Goal: Find specific page/section: Find specific page/section

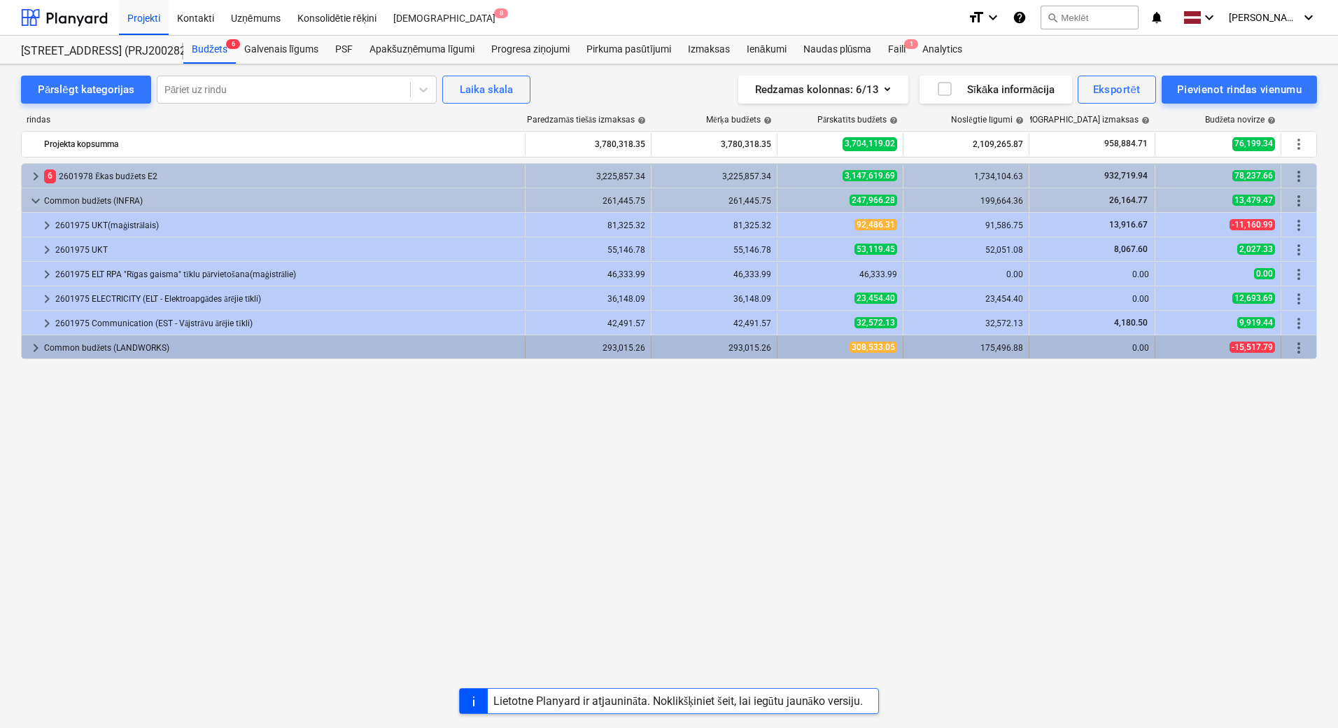
click at [35, 346] on span "keyboard_arrow_right" at bounding box center [35, 347] width 17 height 17
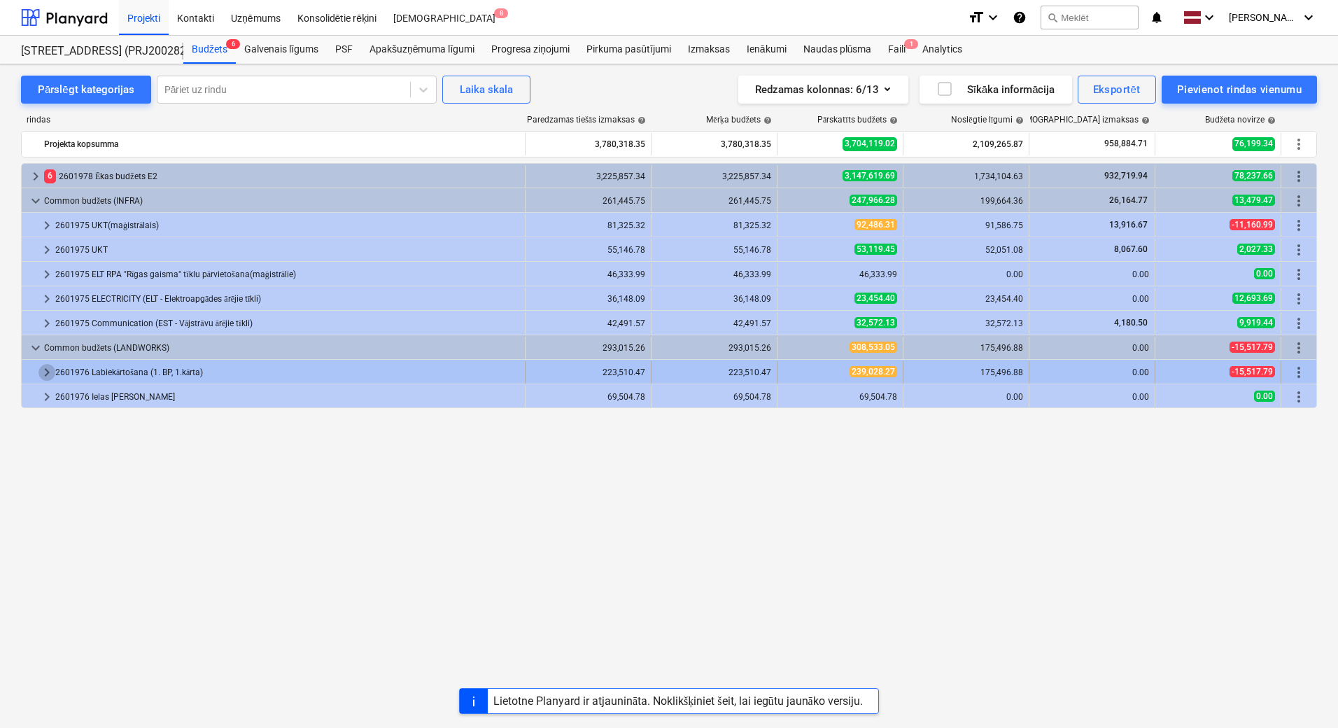
click at [48, 369] on span "keyboard_arrow_right" at bounding box center [46, 372] width 17 height 17
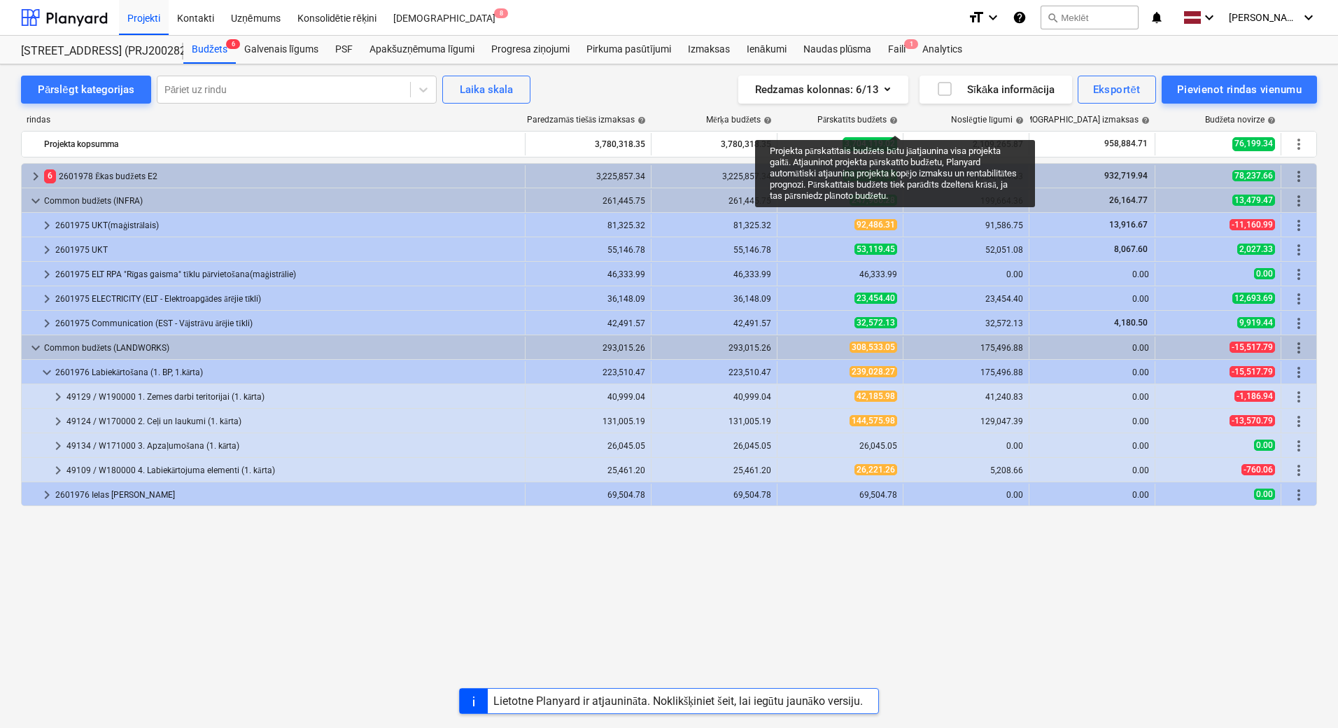
click at [895, 122] on span "help" at bounding box center [891, 120] width 11 height 8
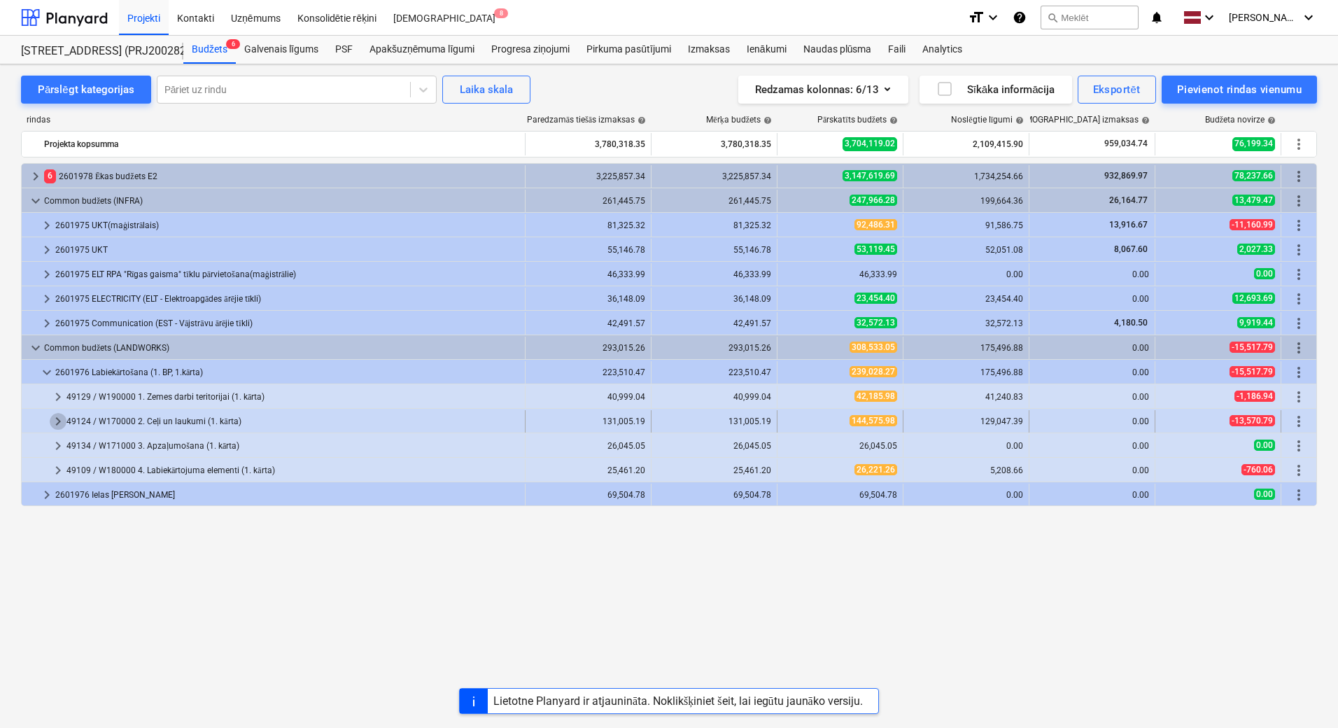
click at [62, 421] on span "keyboard_arrow_right" at bounding box center [58, 421] width 17 height 17
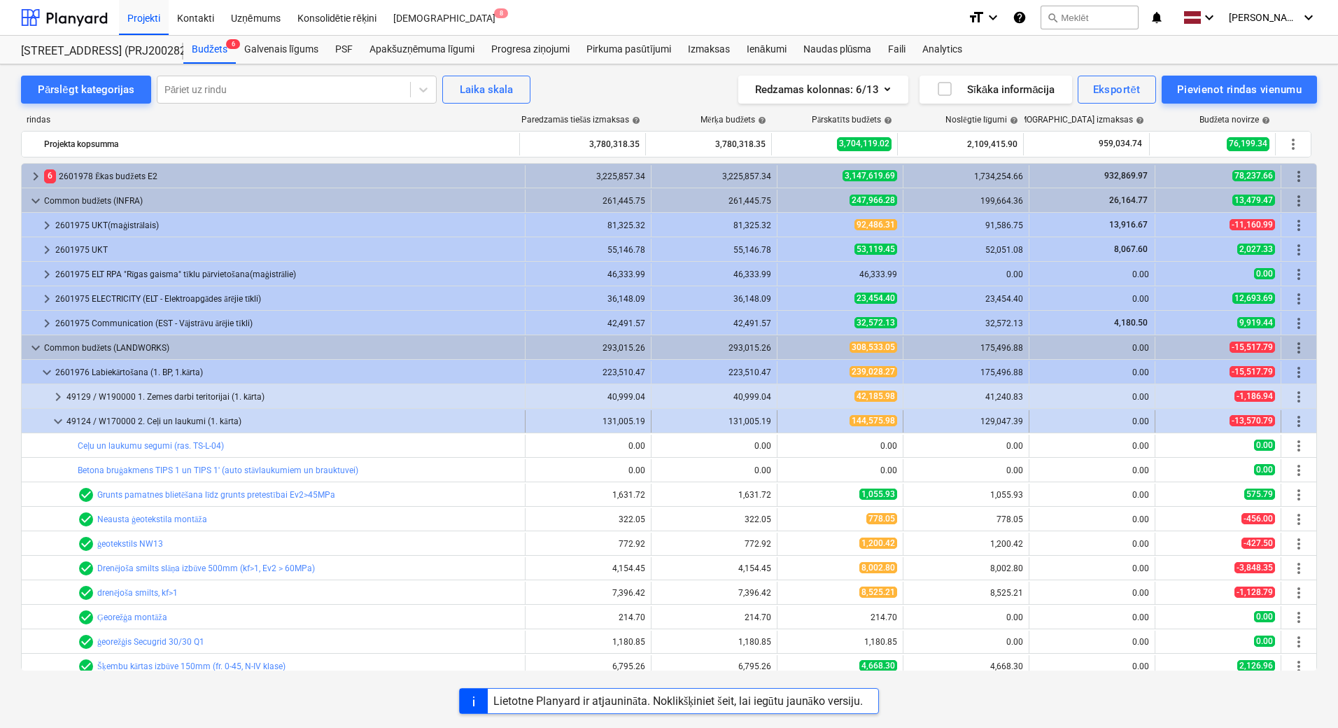
click at [61, 418] on span "keyboard_arrow_down" at bounding box center [58, 421] width 17 height 17
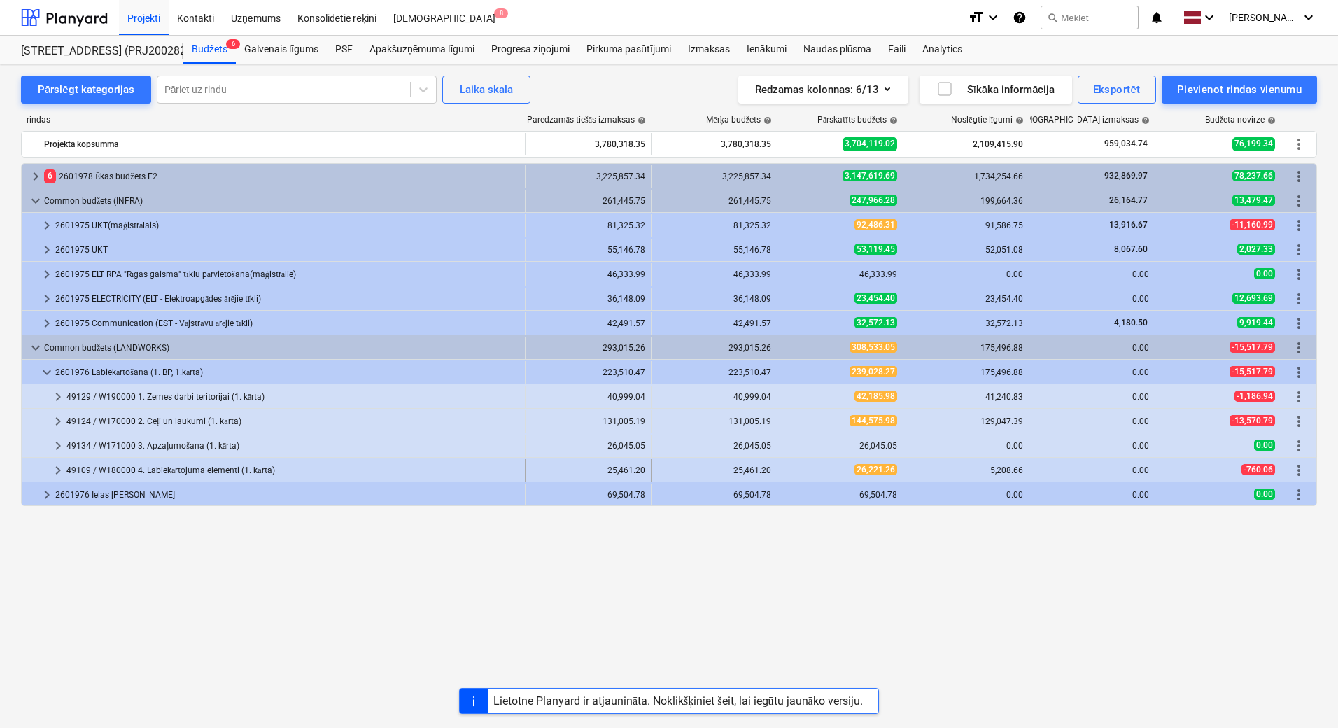
click at [56, 467] on span "keyboard_arrow_right" at bounding box center [58, 470] width 17 height 17
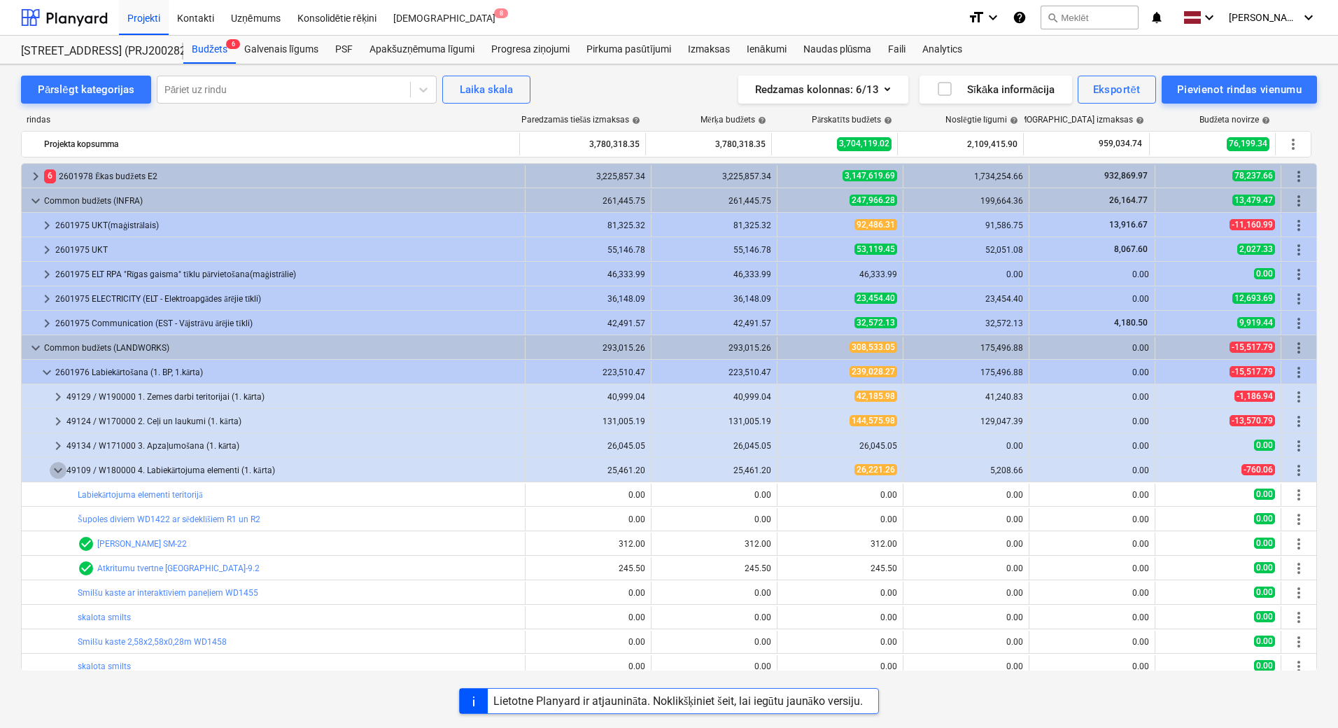
click at [56, 467] on span "keyboard_arrow_down" at bounding box center [58, 470] width 17 height 17
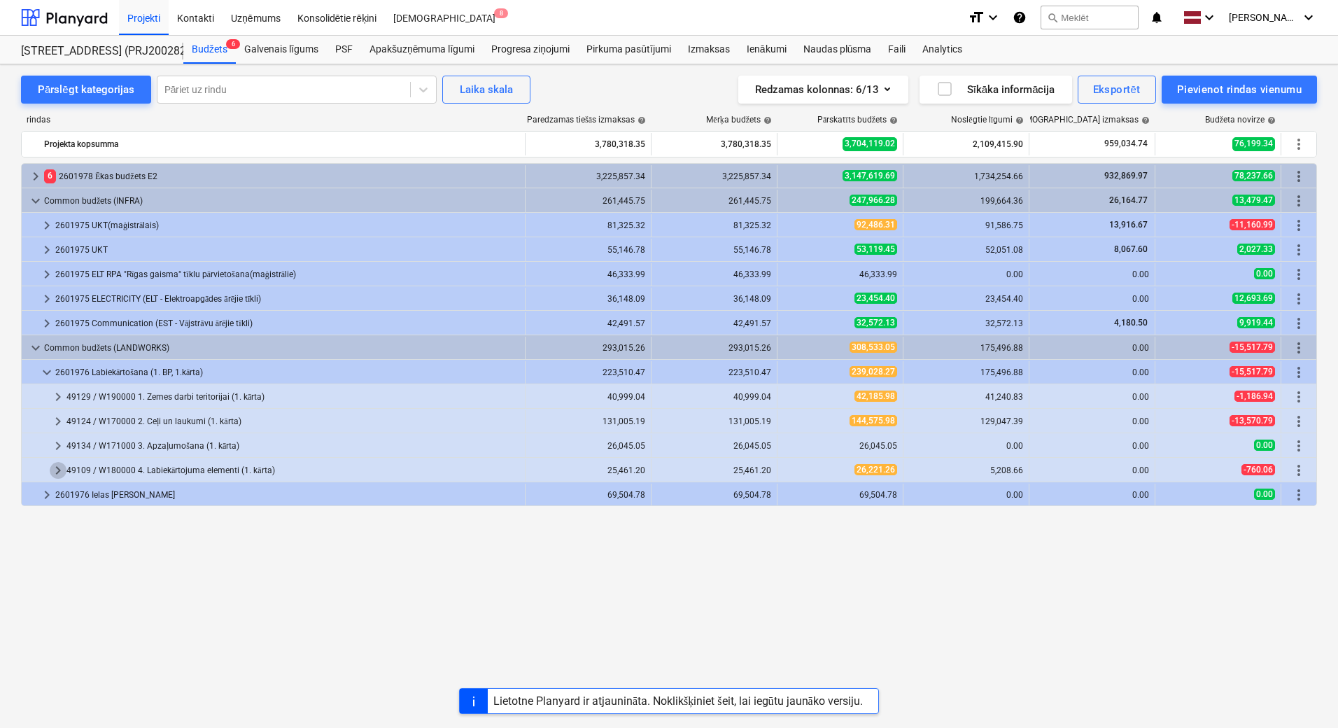
click at [56, 467] on span "keyboard_arrow_right" at bounding box center [58, 470] width 17 height 17
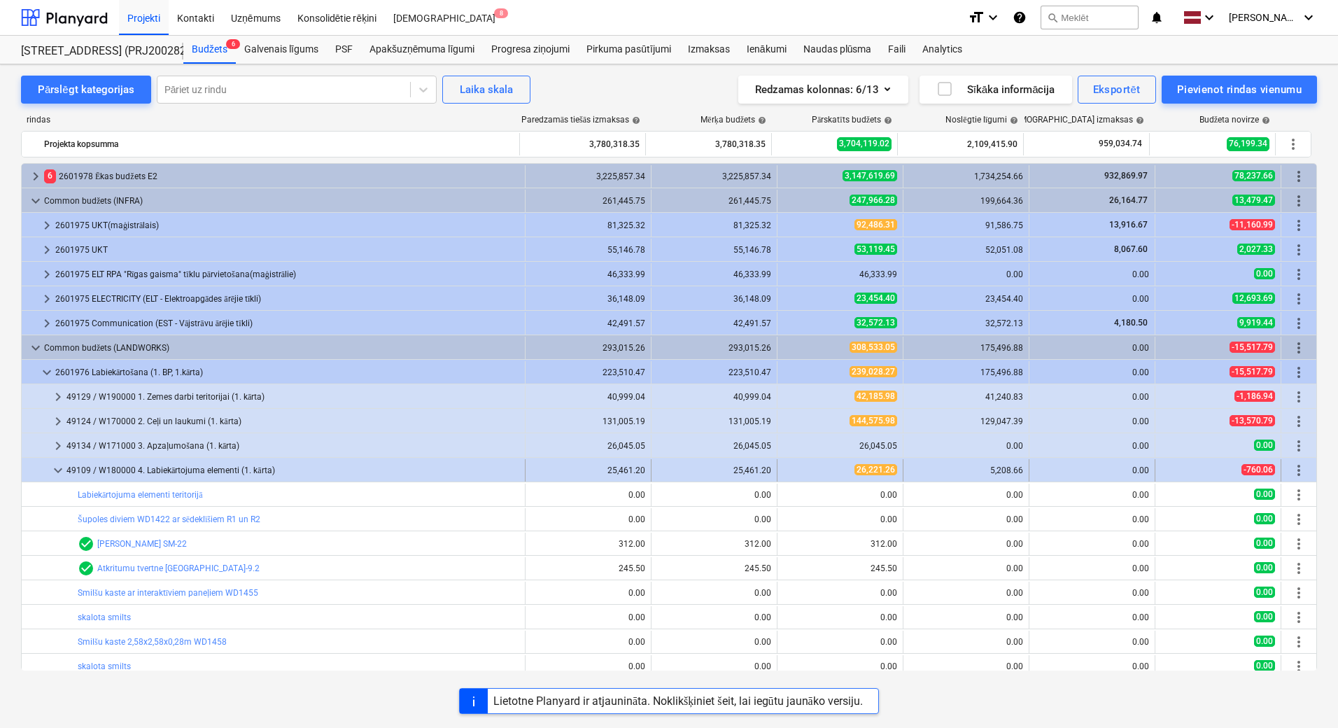
click at [59, 469] on span "keyboard_arrow_down" at bounding box center [58, 470] width 17 height 17
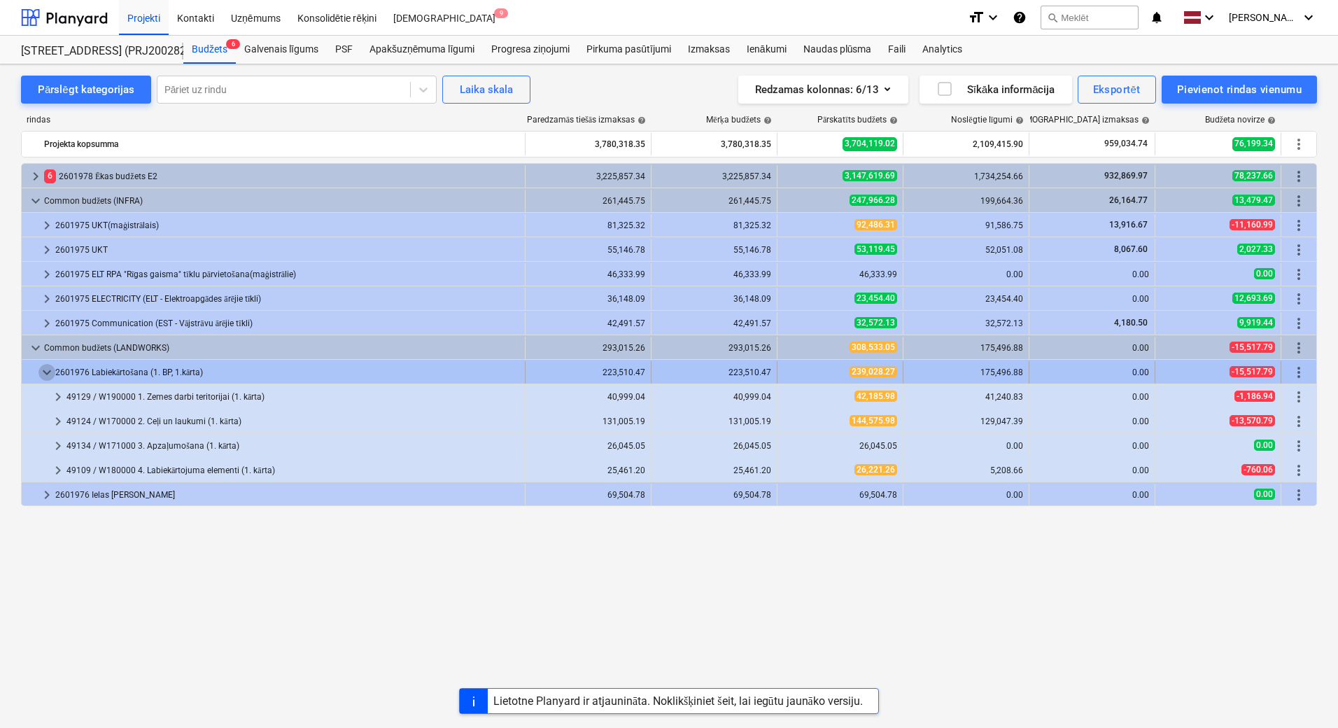
click at [48, 372] on span "keyboard_arrow_down" at bounding box center [46, 372] width 17 height 17
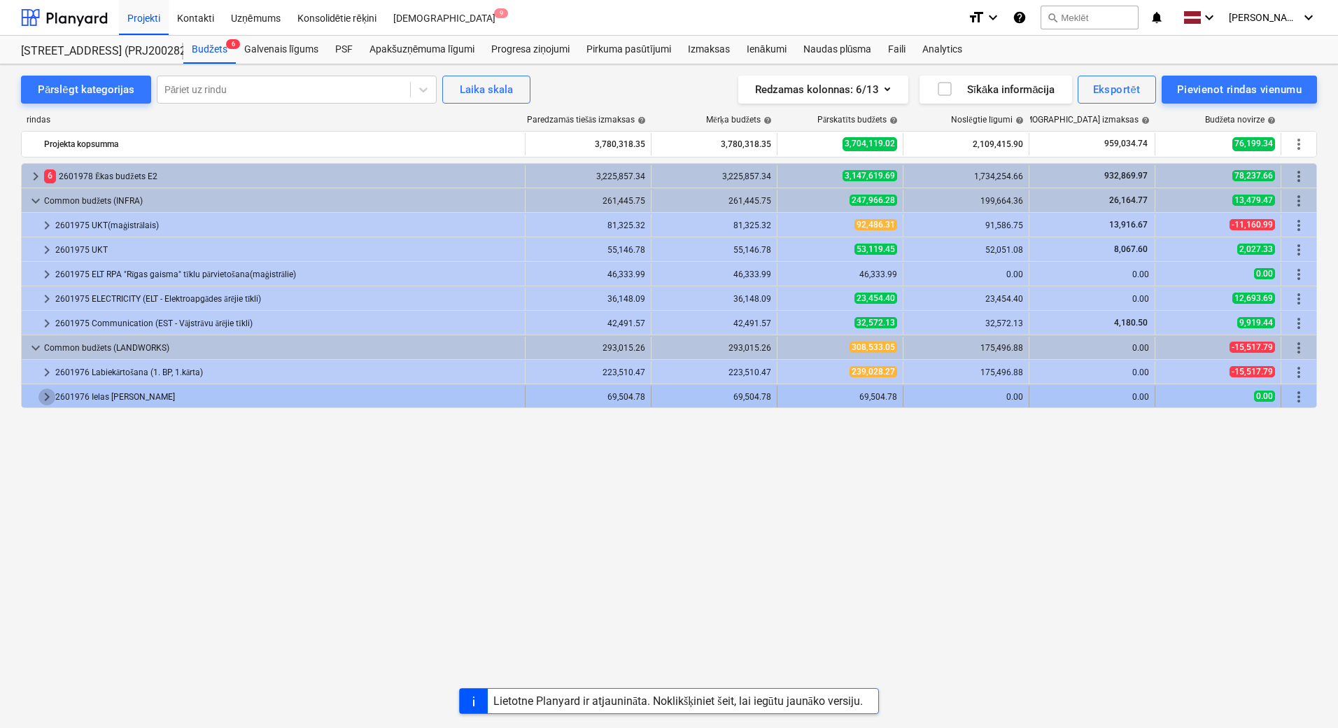
click at [48, 393] on span "keyboard_arrow_right" at bounding box center [46, 396] width 17 height 17
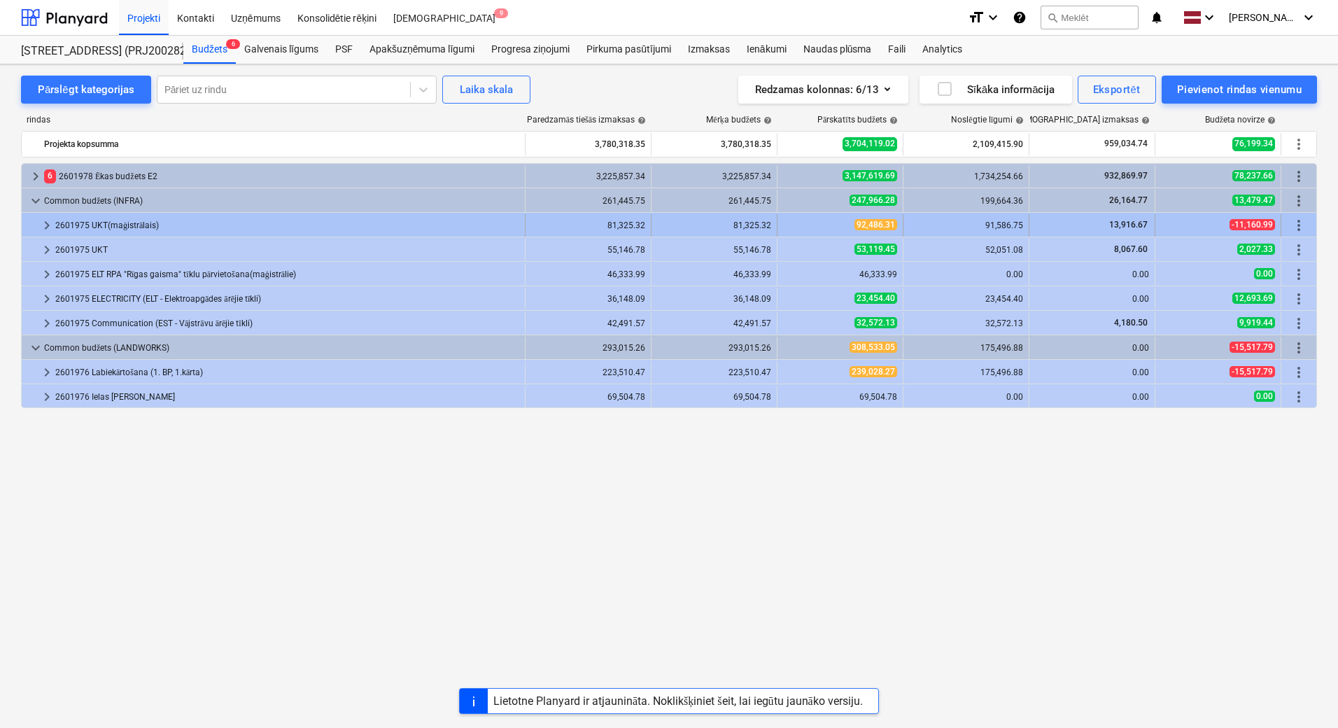
click at [50, 217] on span "keyboard_arrow_right" at bounding box center [46, 225] width 17 height 17
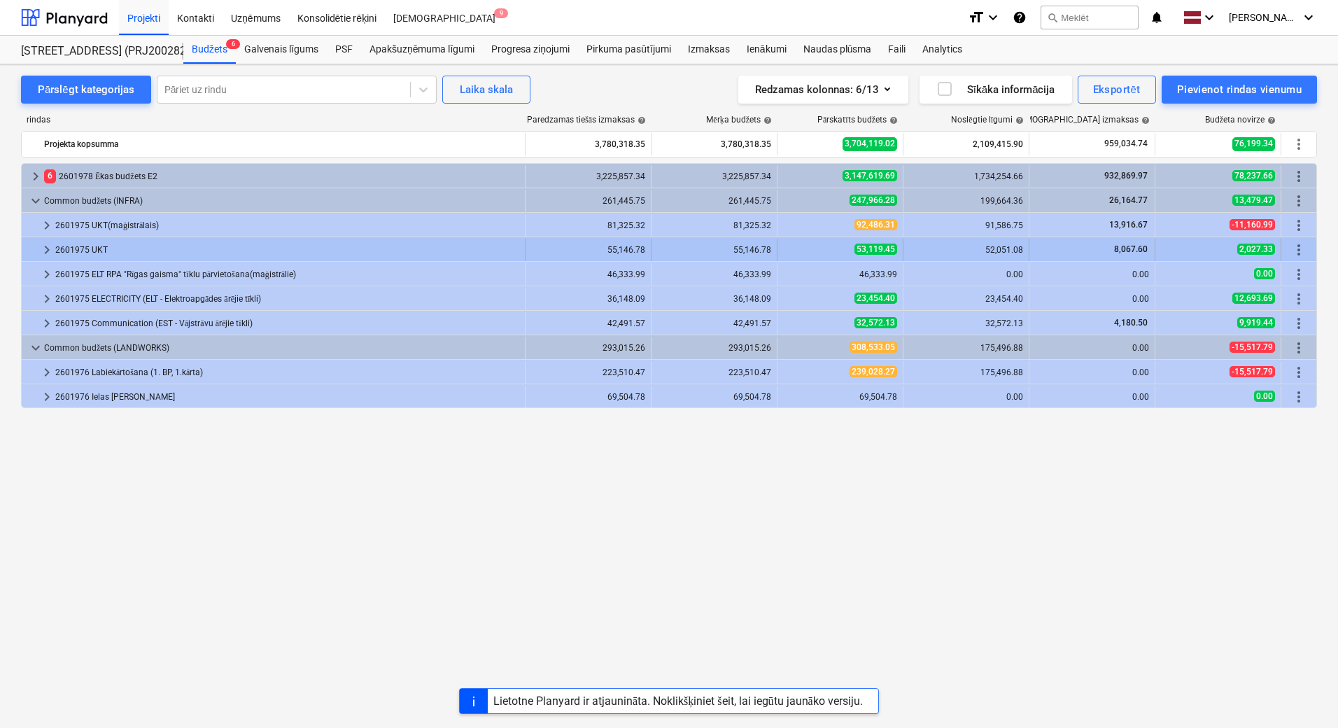
click at [43, 244] on span "keyboard_arrow_right" at bounding box center [46, 249] width 17 height 17
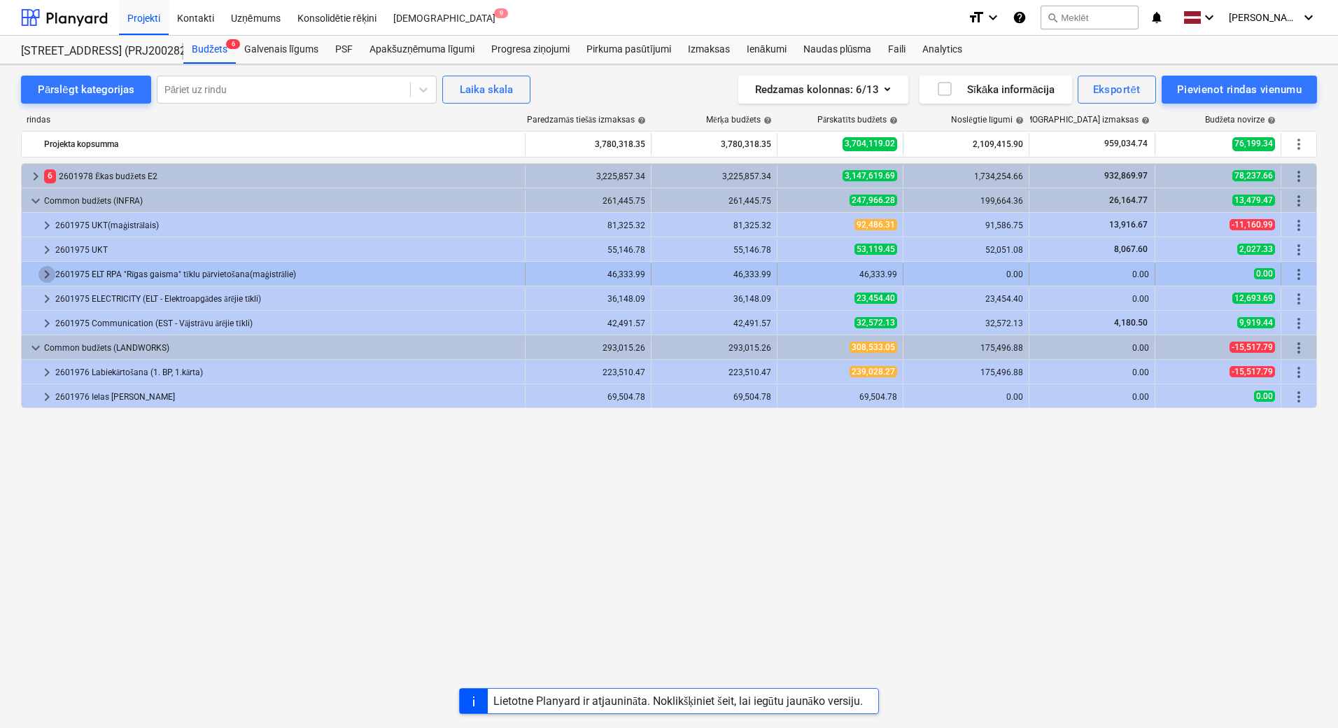
click at [45, 274] on span "keyboard_arrow_right" at bounding box center [46, 274] width 17 height 17
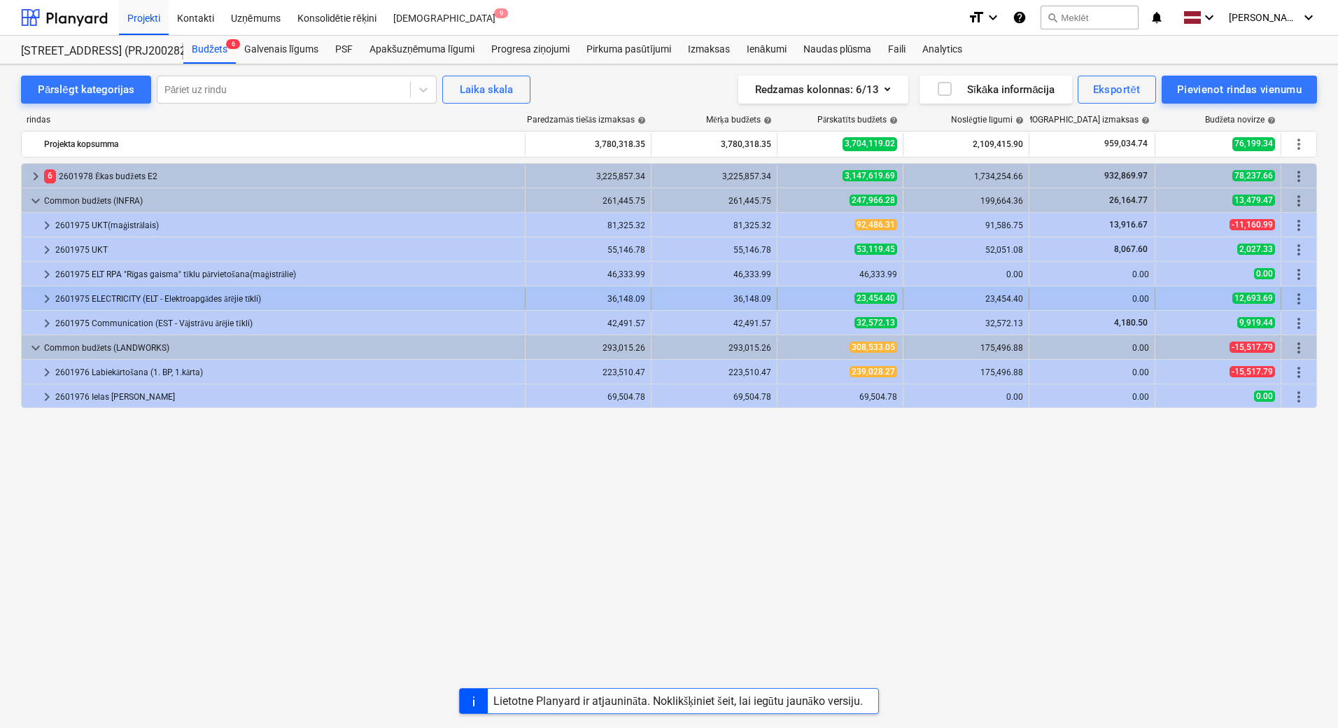
click at [37, 299] on div at bounding box center [32, 299] width 11 height 22
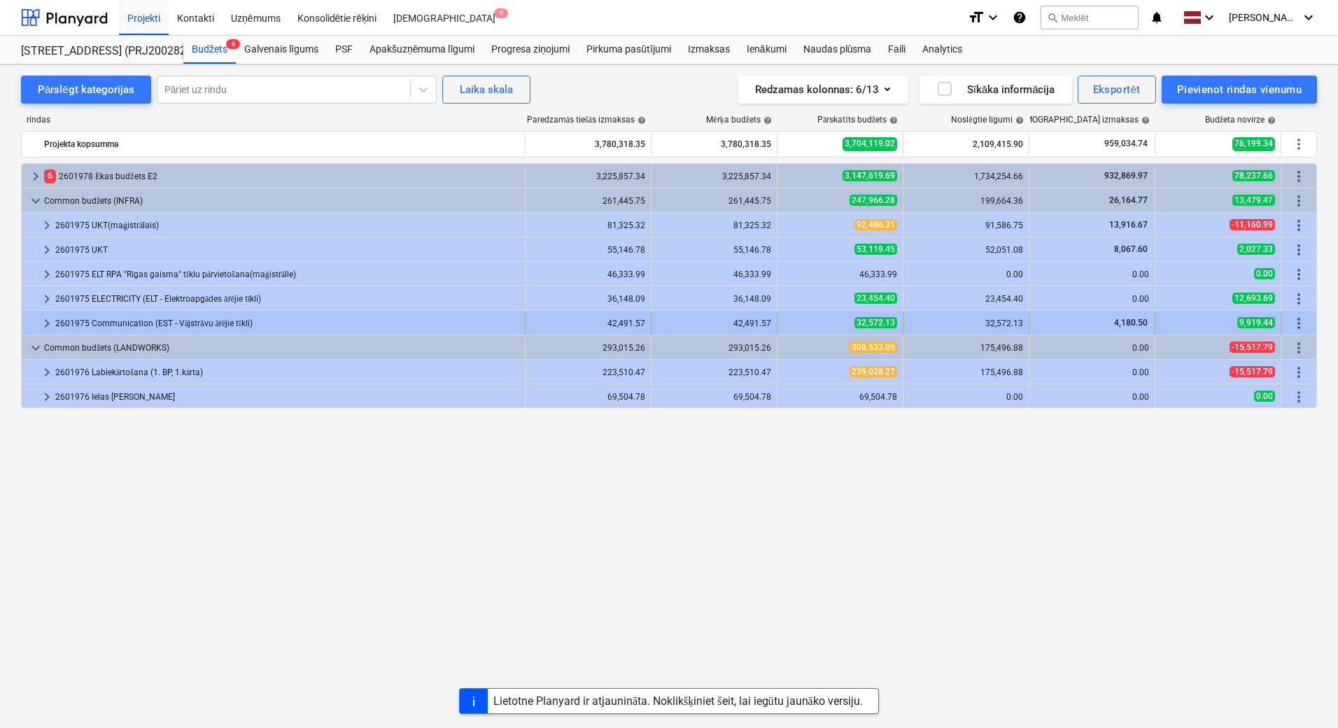
click at [41, 323] on span "keyboard_arrow_right" at bounding box center [46, 323] width 17 height 17
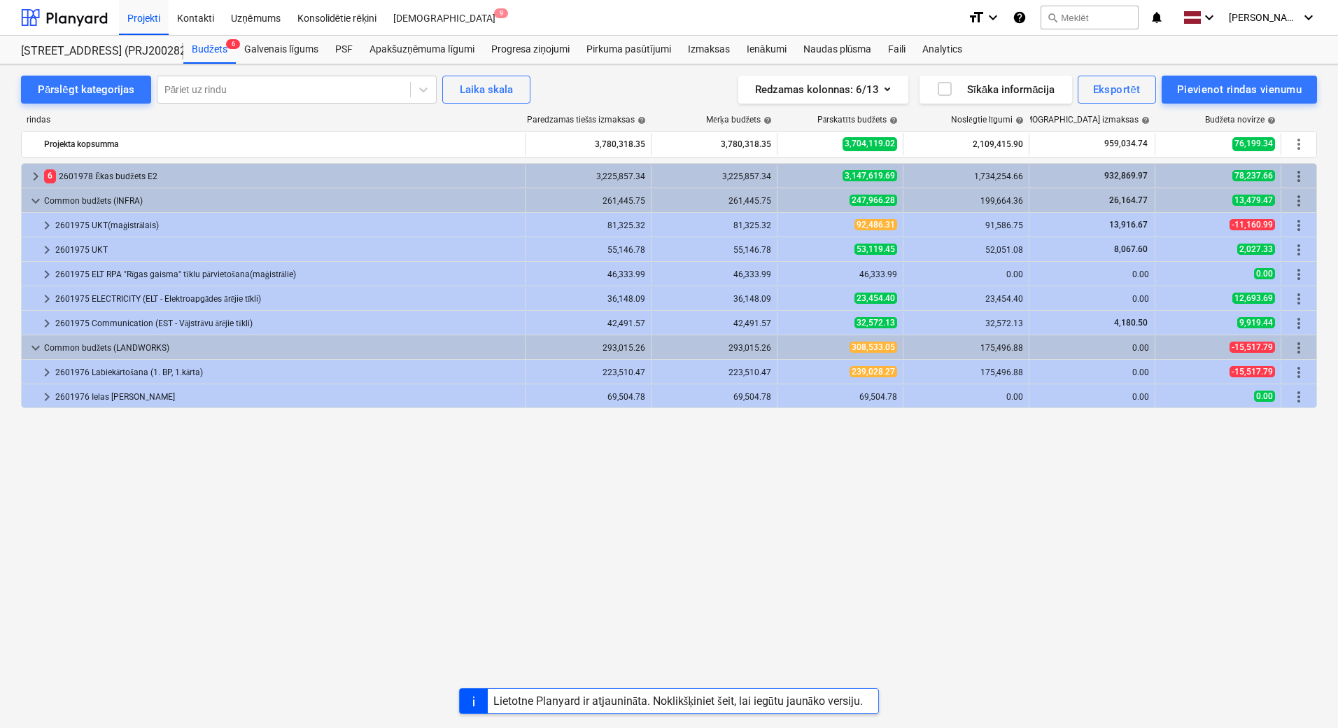
click at [31, 345] on span "keyboard_arrow_down" at bounding box center [35, 347] width 17 height 17
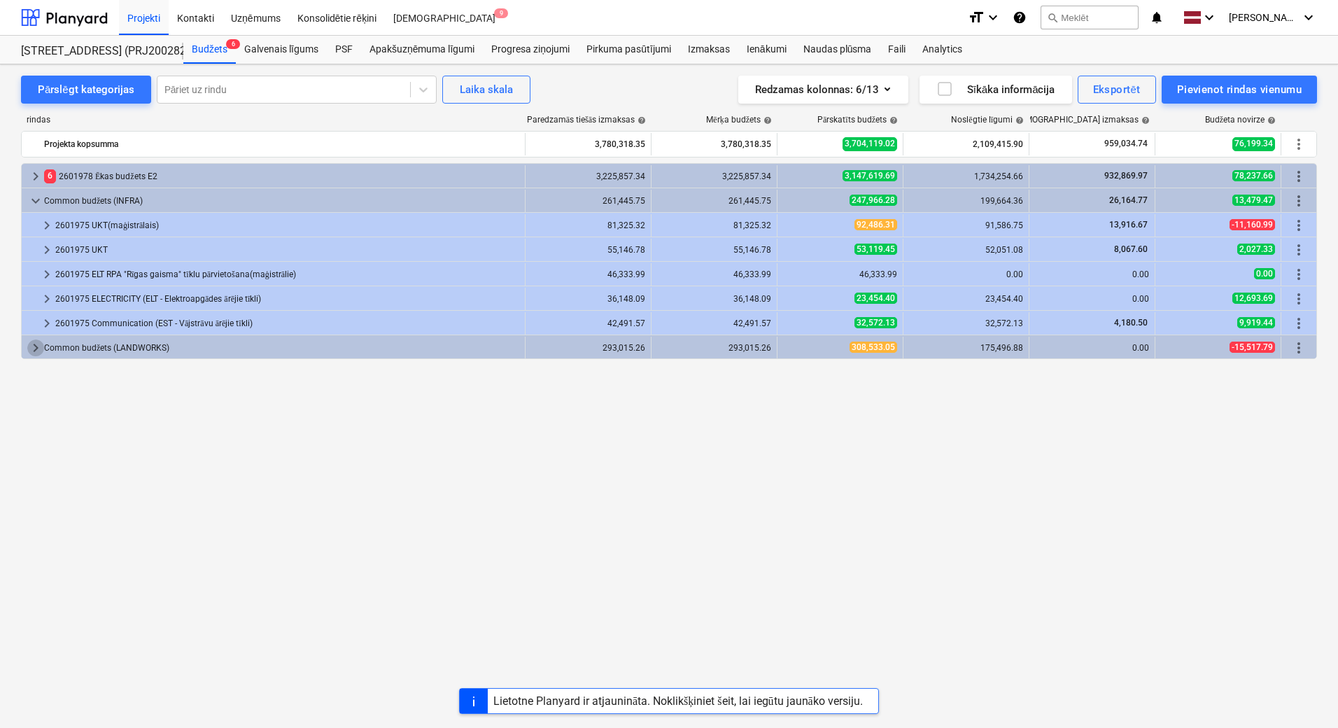
click at [31, 345] on span "keyboard_arrow_right" at bounding box center [35, 347] width 17 height 17
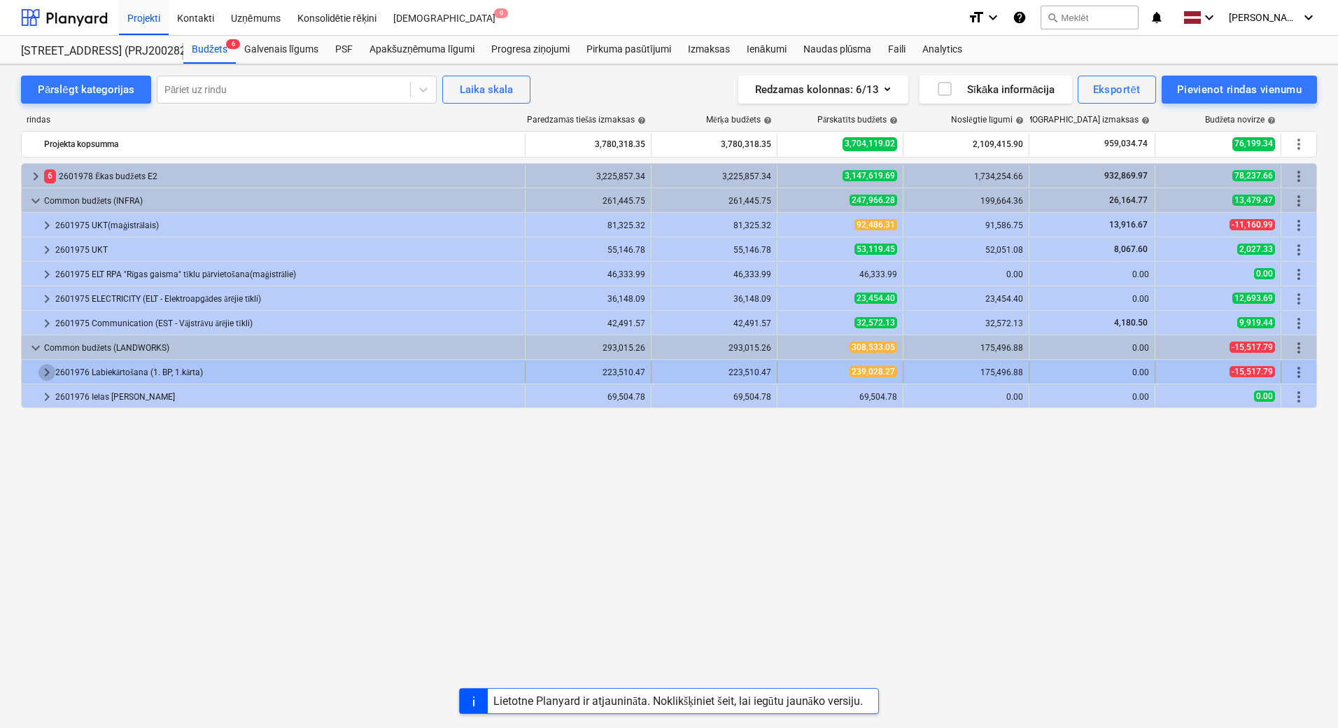
click at [43, 371] on span "keyboard_arrow_right" at bounding box center [46, 372] width 17 height 17
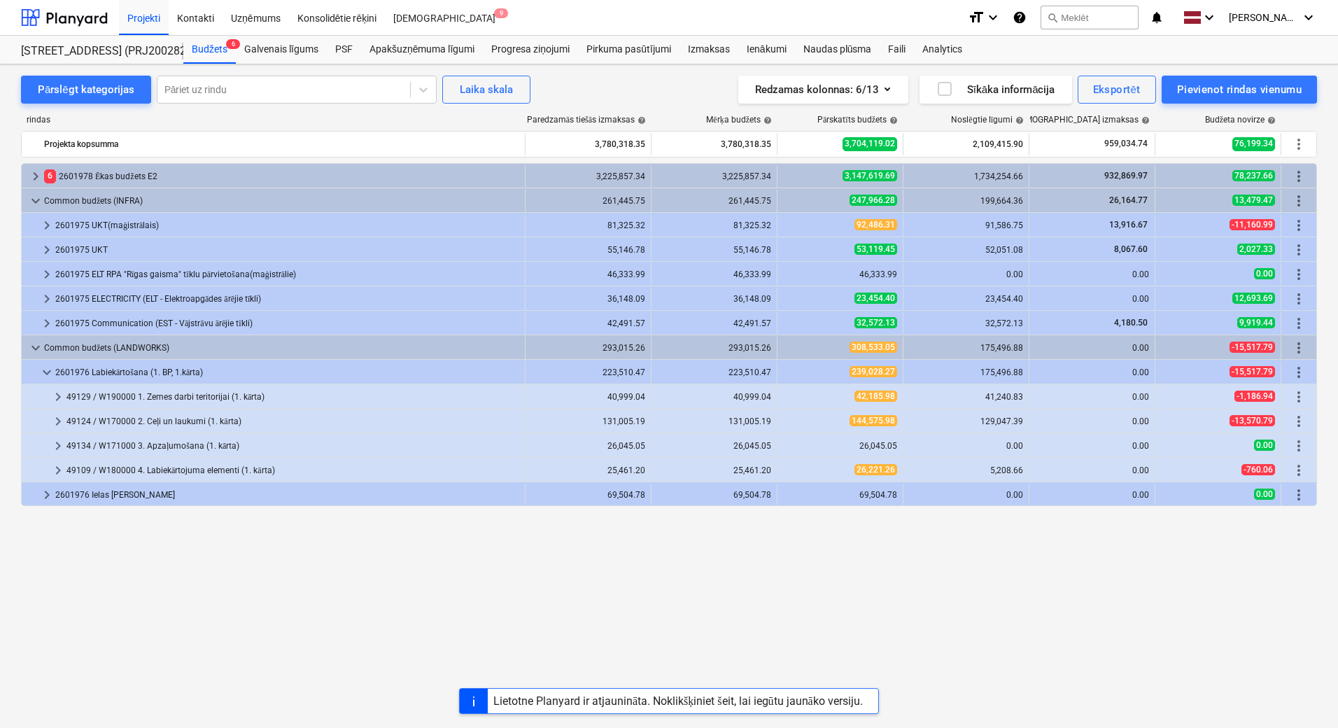
click at [43, 371] on span "keyboard_arrow_down" at bounding box center [46, 372] width 17 height 17
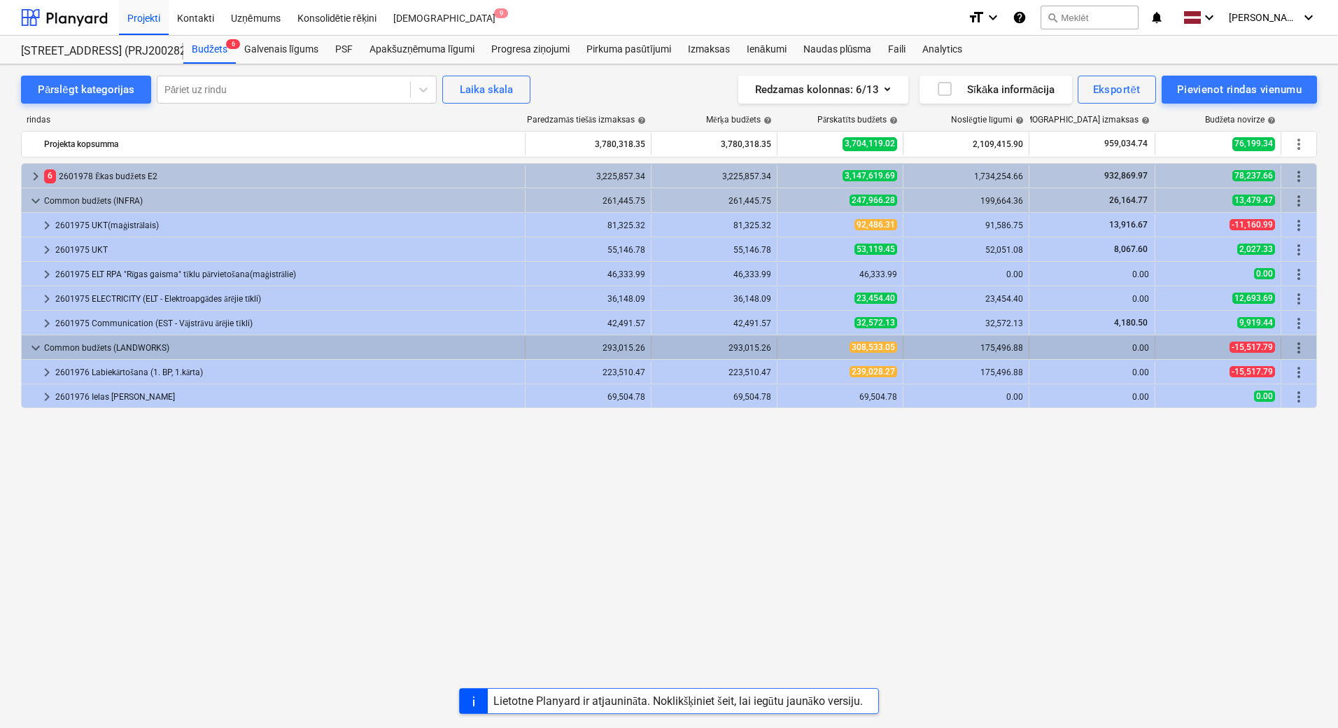
click at [37, 348] on span "keyboard_arrow_down" at bounding box center [35, 347] width 17 height 17
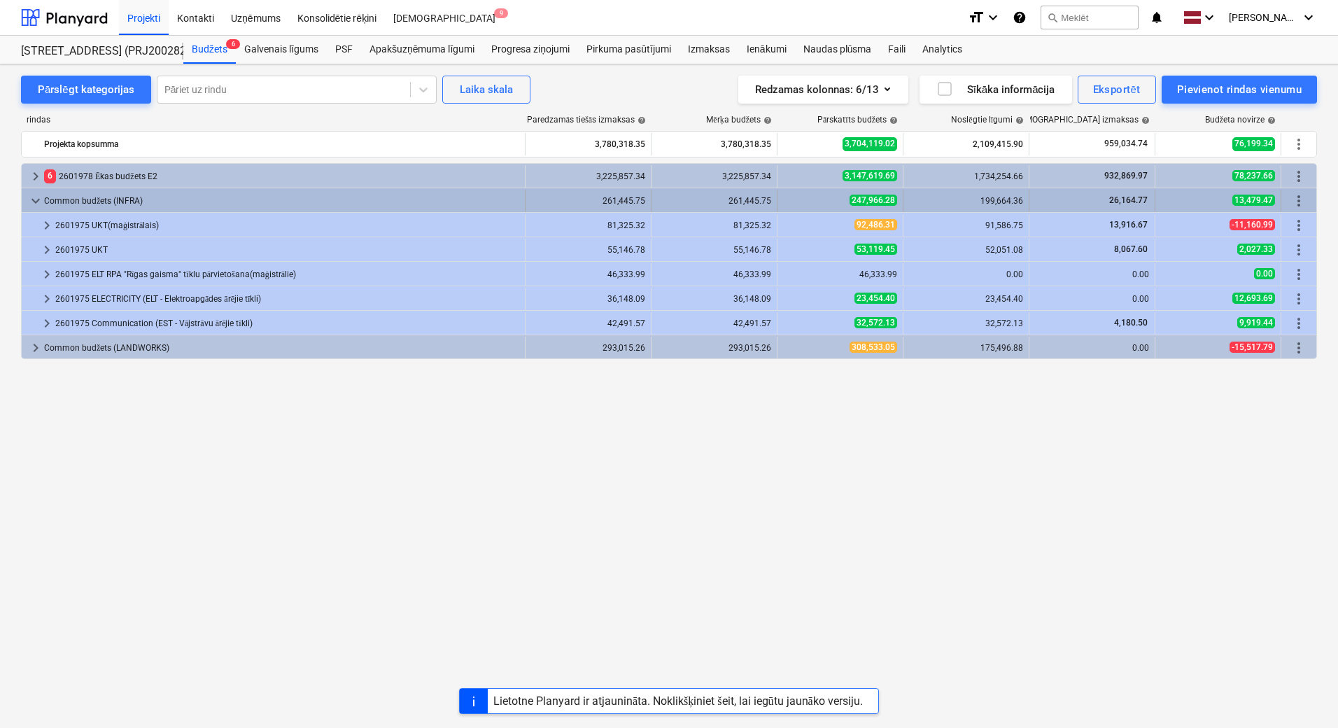
click at [31, 196] on span "keyboard_arrow_down" at bounding box center [35, 200] width 17 height 17
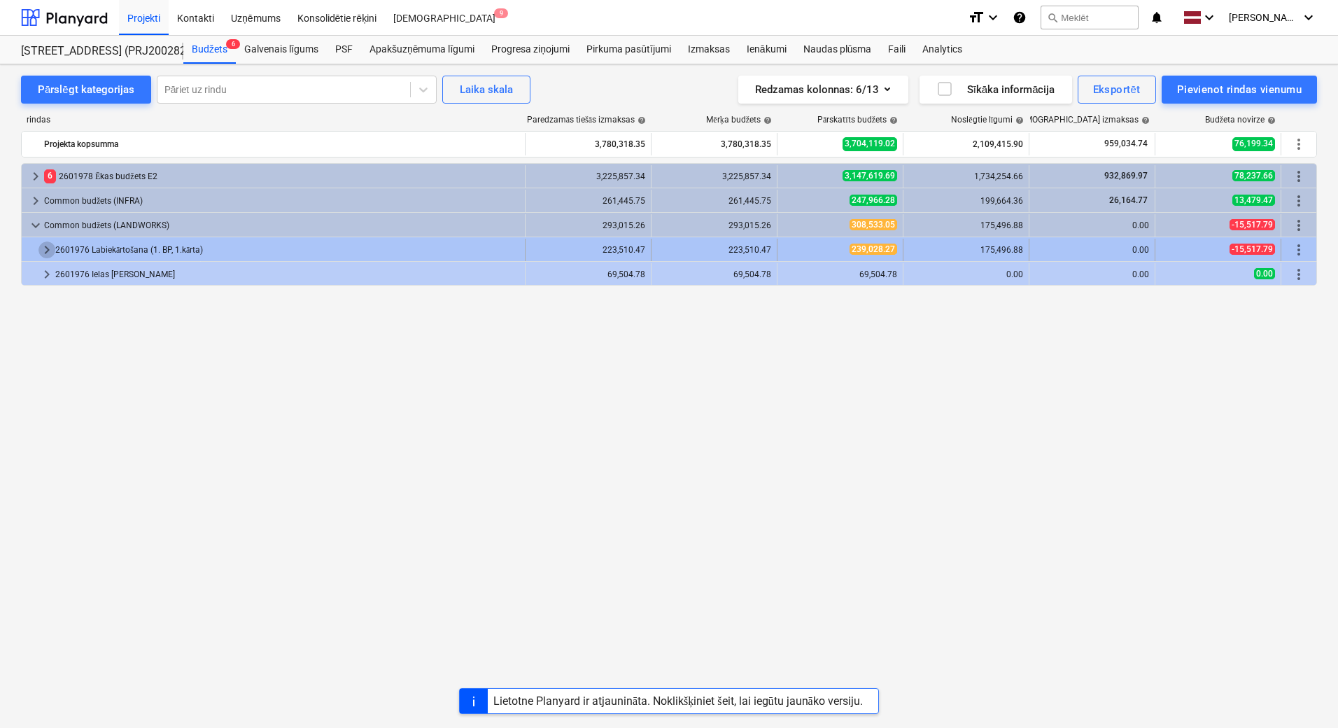
click at [43, 249] on span "keyboard_arrow_right" at bounding box center [46, 249] width 17 height 17
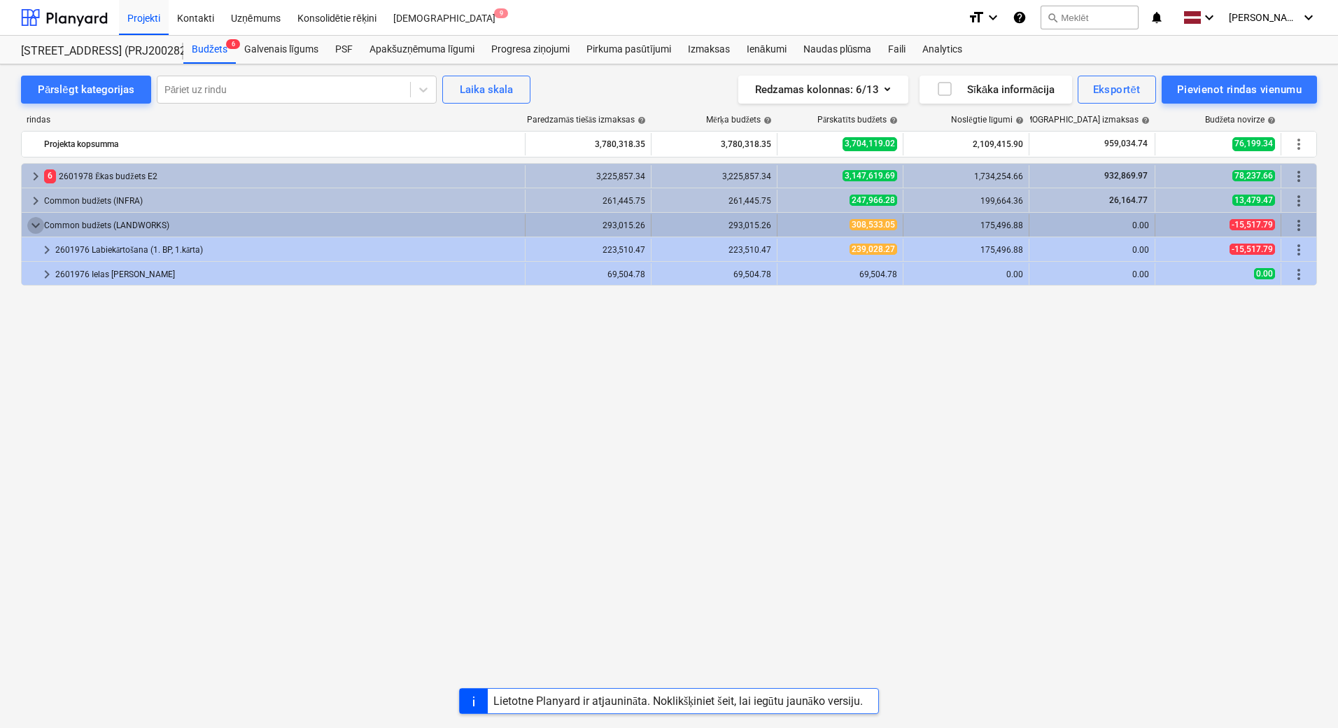
click at [34, 226] on span "keyboard_arrow_down" at bounding box center [35, 225] width 17 height 17
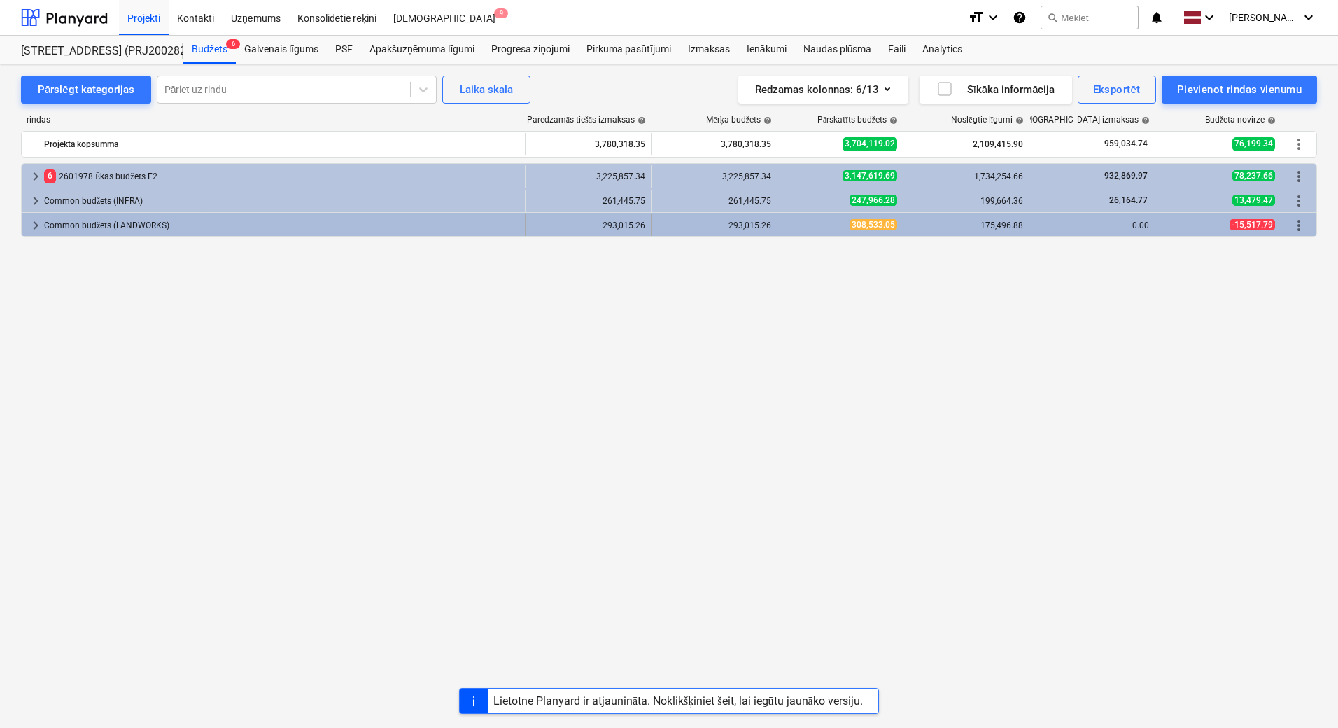
click at [37, 224] on span "keyboard_arrow_right" at bounding box center [35, 225] width 17 height 17
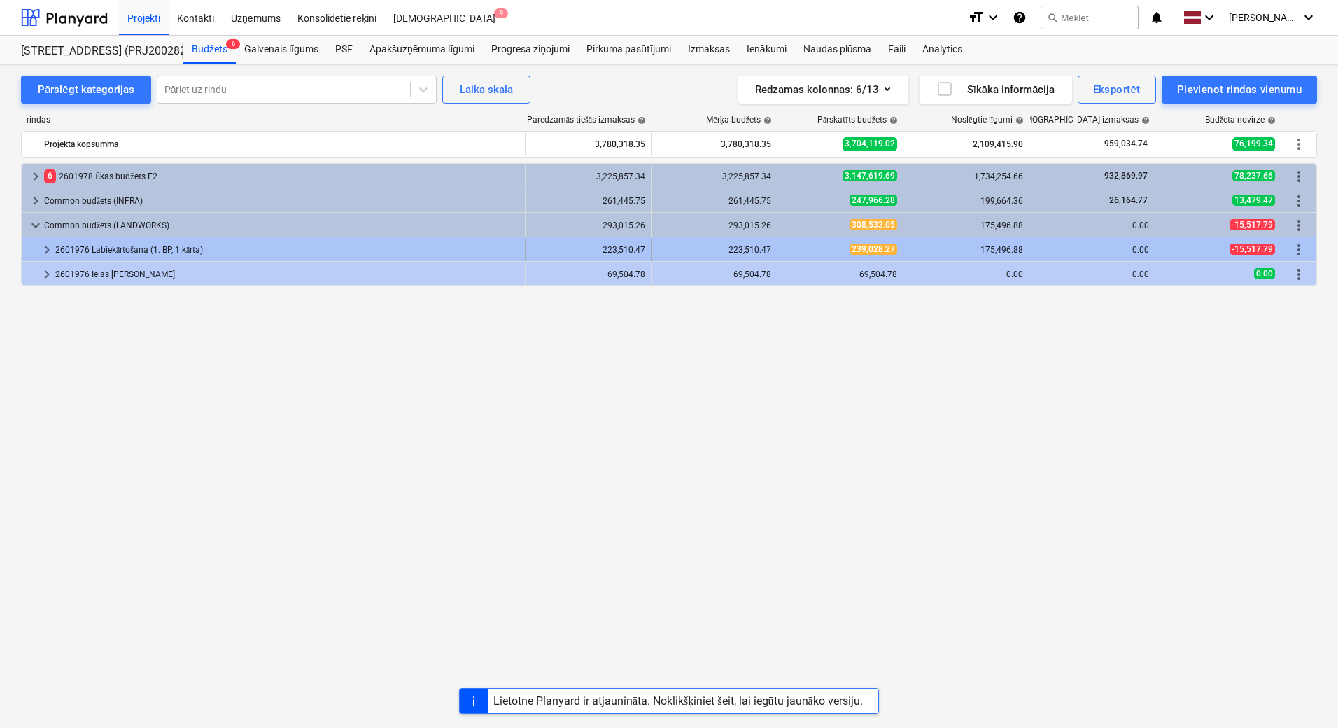
click at [48, 243] on span "keyboard_arrow_right" at bounding box center [46, 249] width 17 height 17
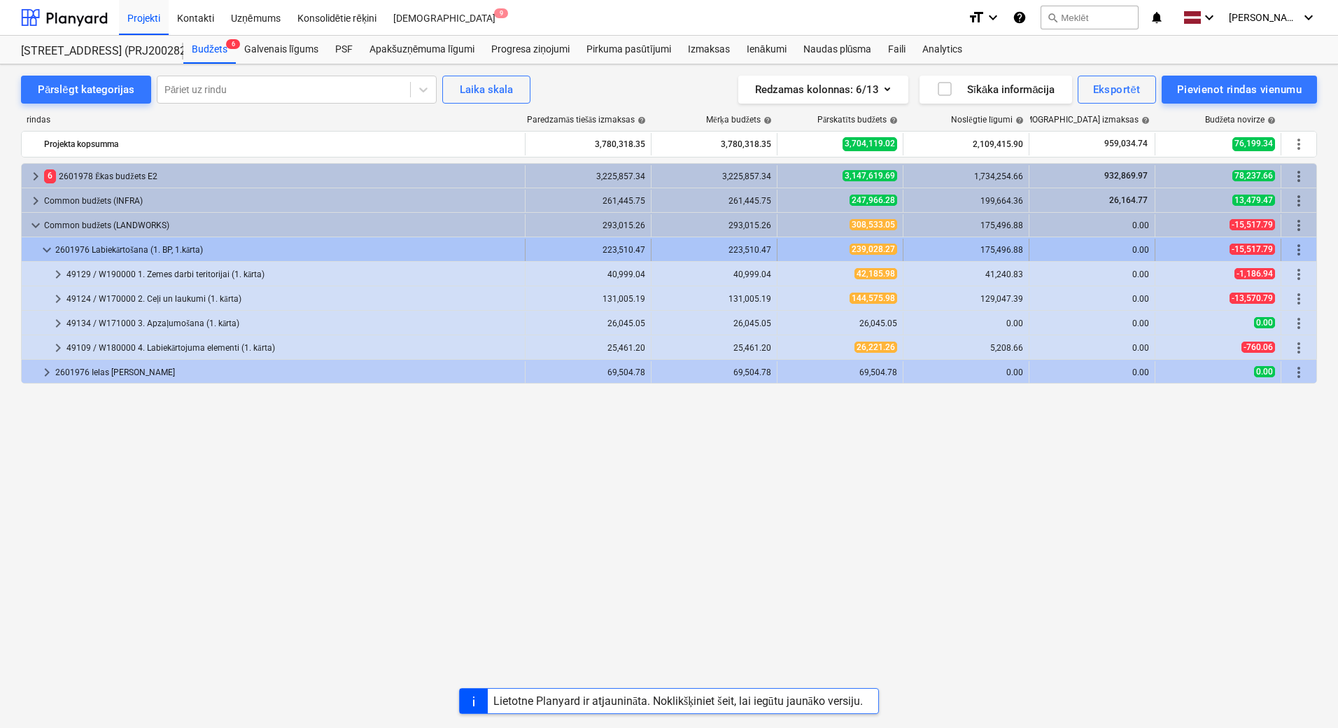
click at [43, 250] on span "keyboard_arrow_down" at bounding box center [46, 249] width 17 height 17
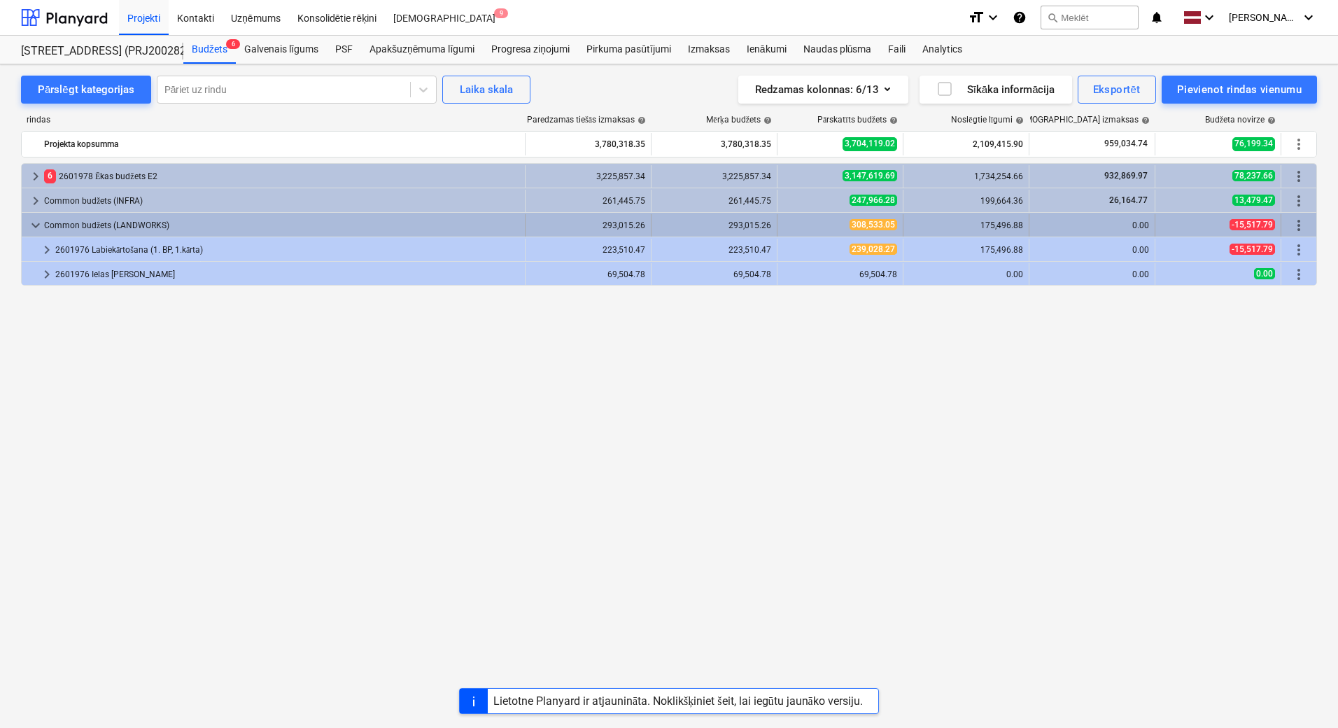
click at [27, 225] on div "keyboard_arrow_down Common budžets (LANDWORKS)" at bounding box center [274, 225] width 504 height 22
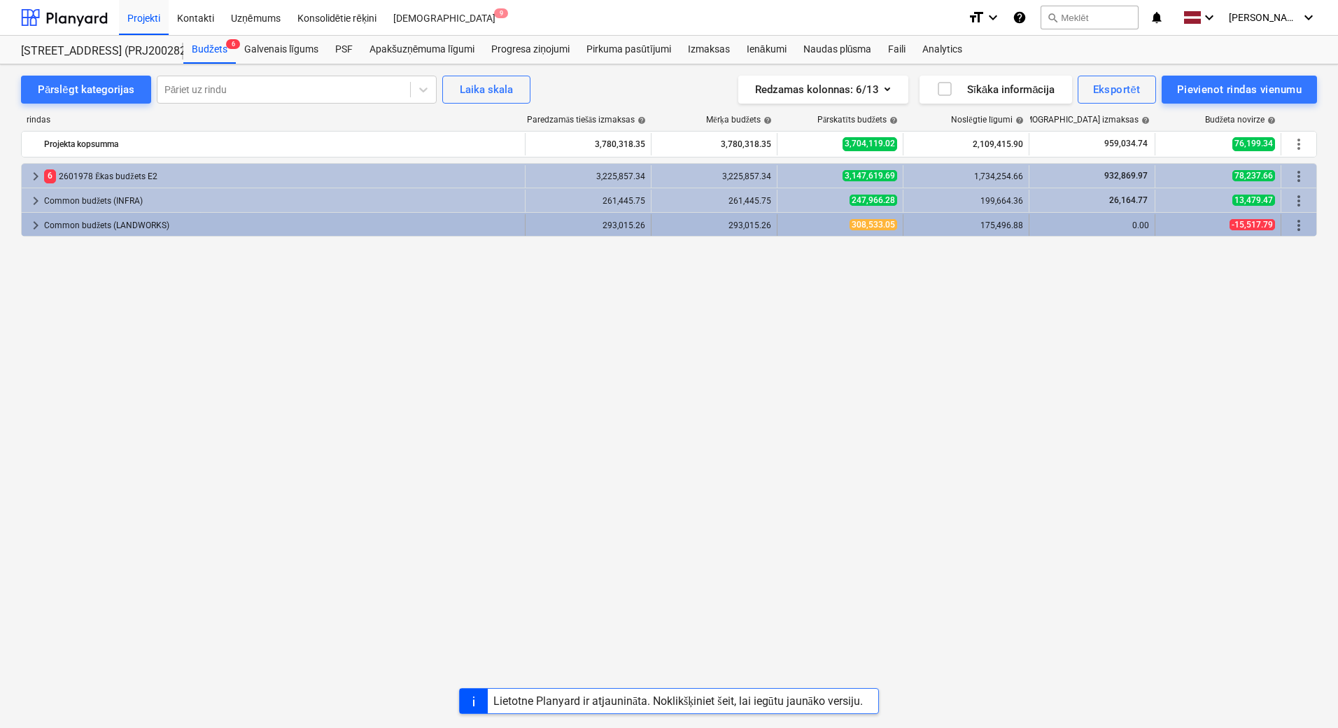
click at [37, 222] on span "keyboard_arrow_right" at bounding box center [35, 225] width 17 height 17
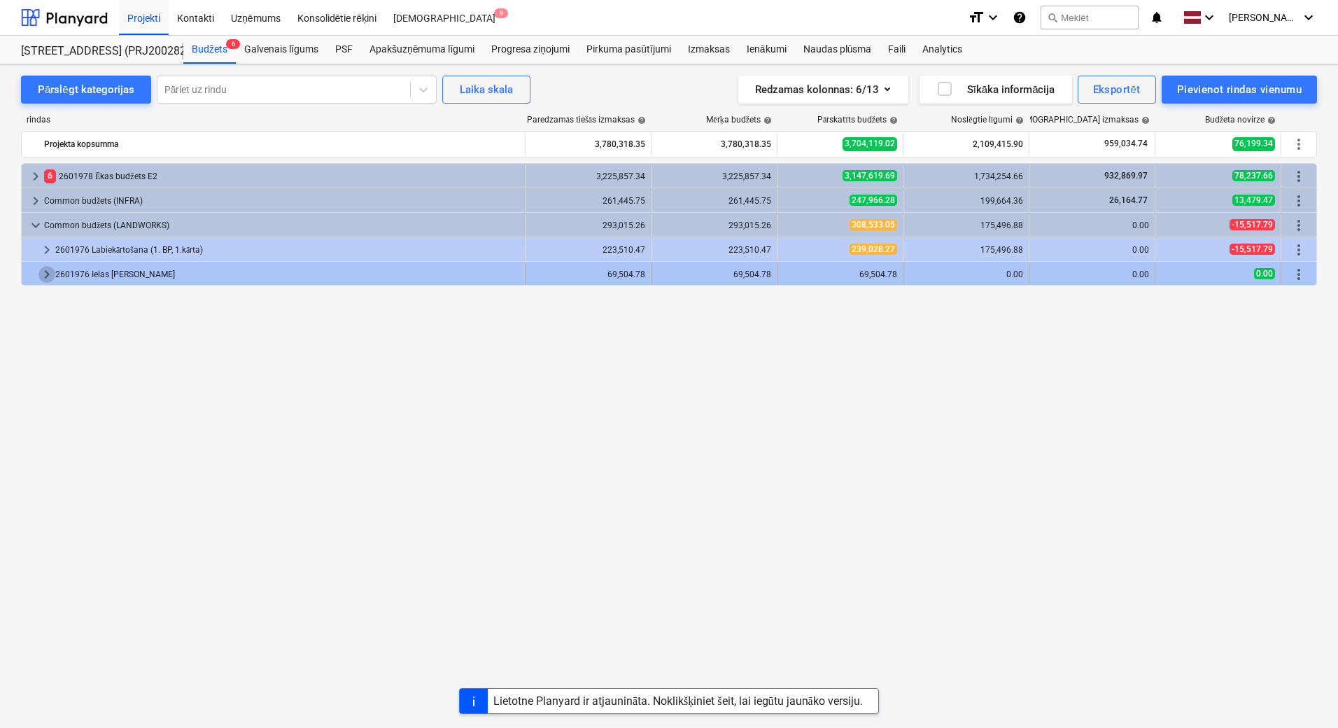
click at [49, 271] on span "keyboard_arrow_right" at bounding box center [46, 274] width 17 height 17
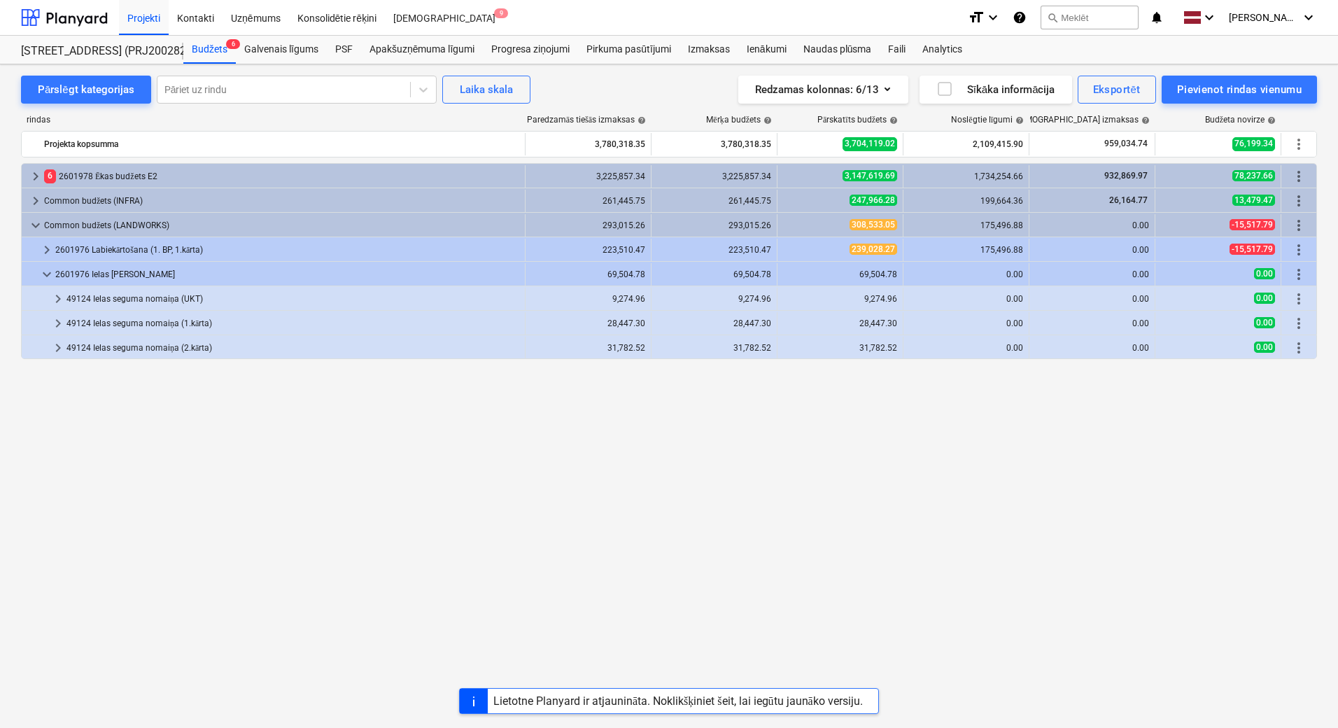
click at [729, 502] on div "keyboard_arrow_right 6 2601978 Ēkas budžets E2 3,225,857.34 3,225,857.34 3,147,…" at bounding box center [669, 416] width 1296 height 507
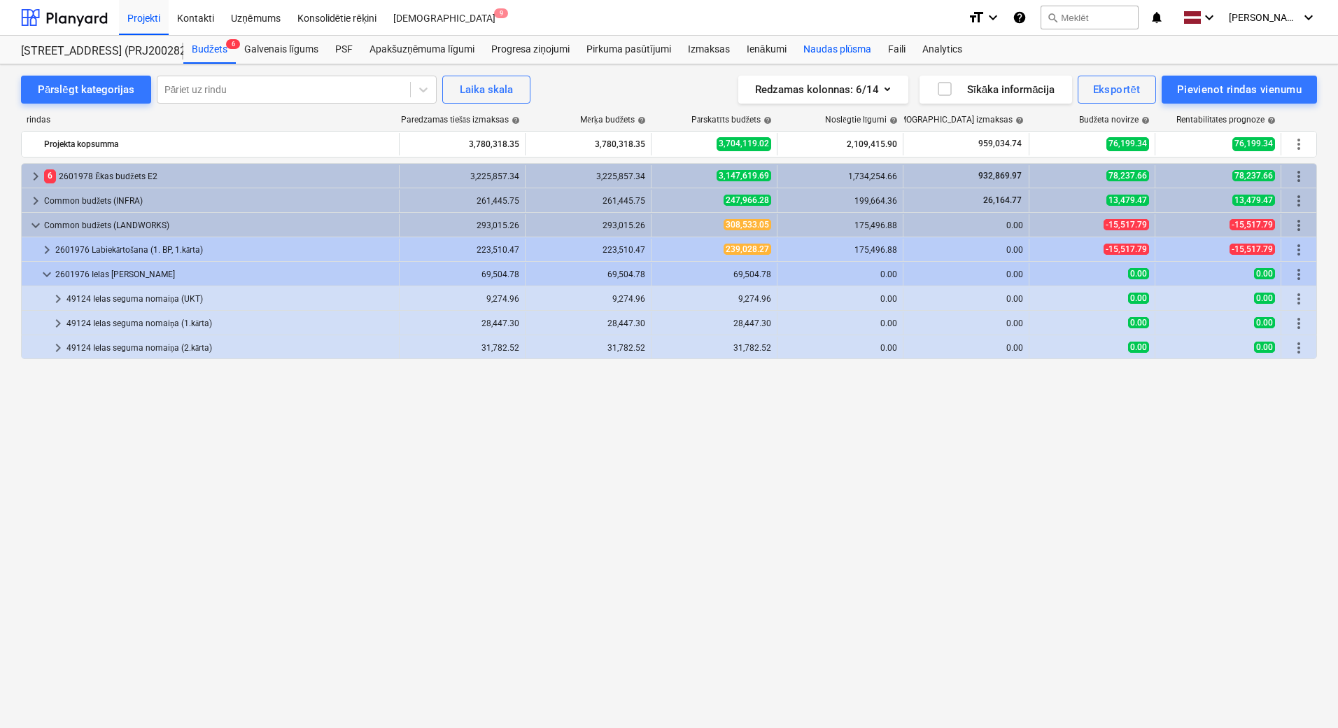
click at [817, 53] on div "Naudas plūsma" at bounding box center [837, 50] width 85 height 28
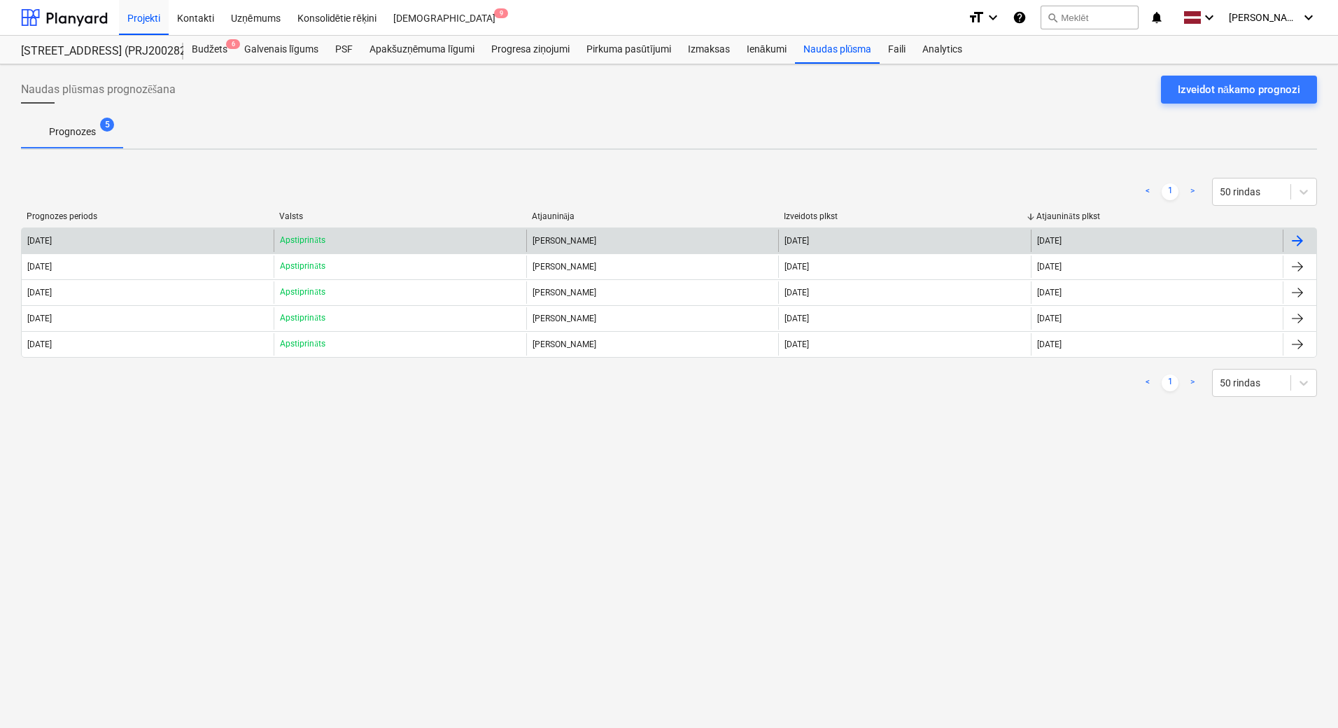
click at [227, 241] on div "[DATE]" at bounding box center [148, 240] width 252 height 22
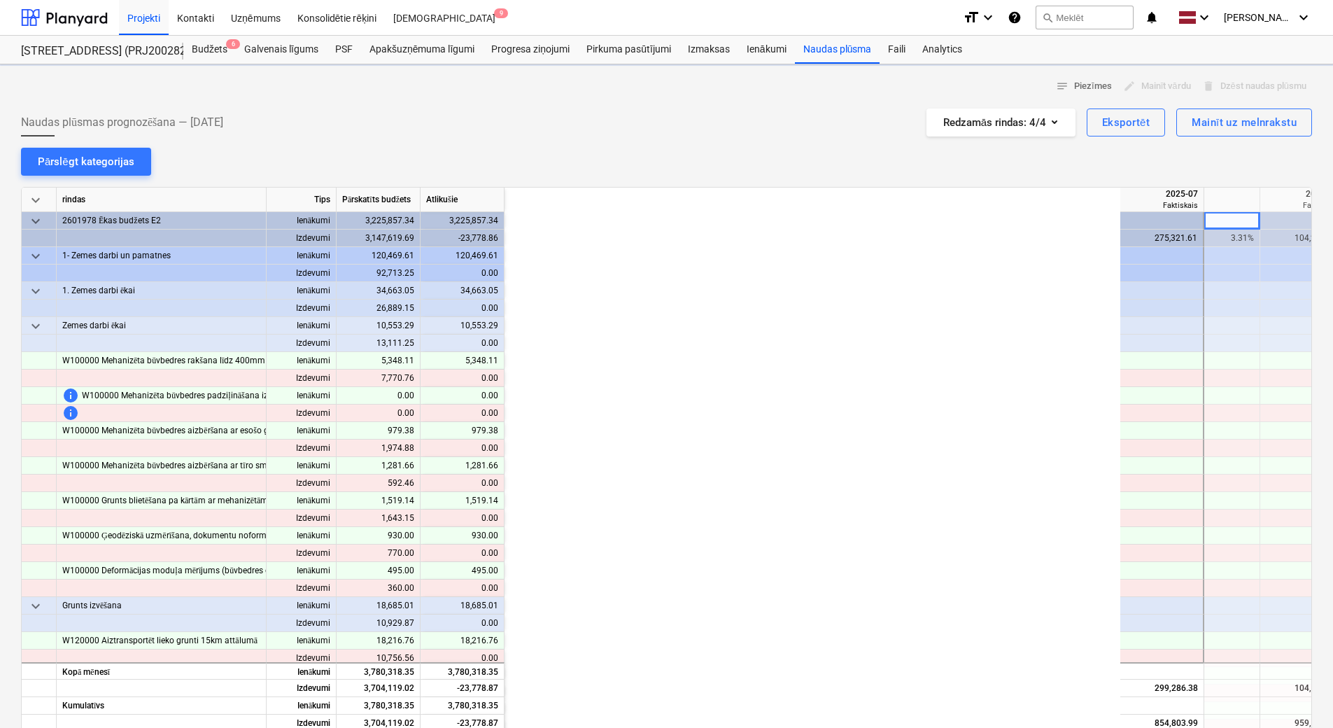
scroll to position [0, 700]
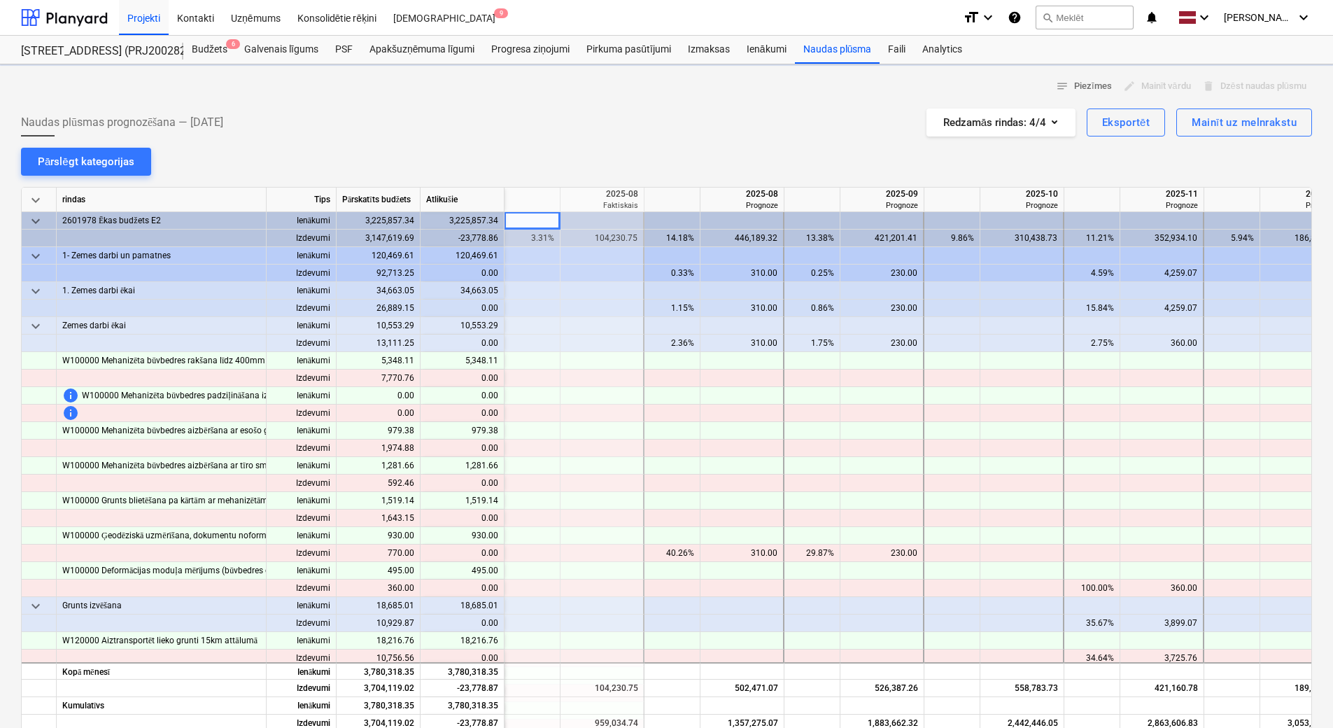
click at [33, 326] on span "keyboard_arrow_down" at bounding box center [35, 326] width 17 height 17
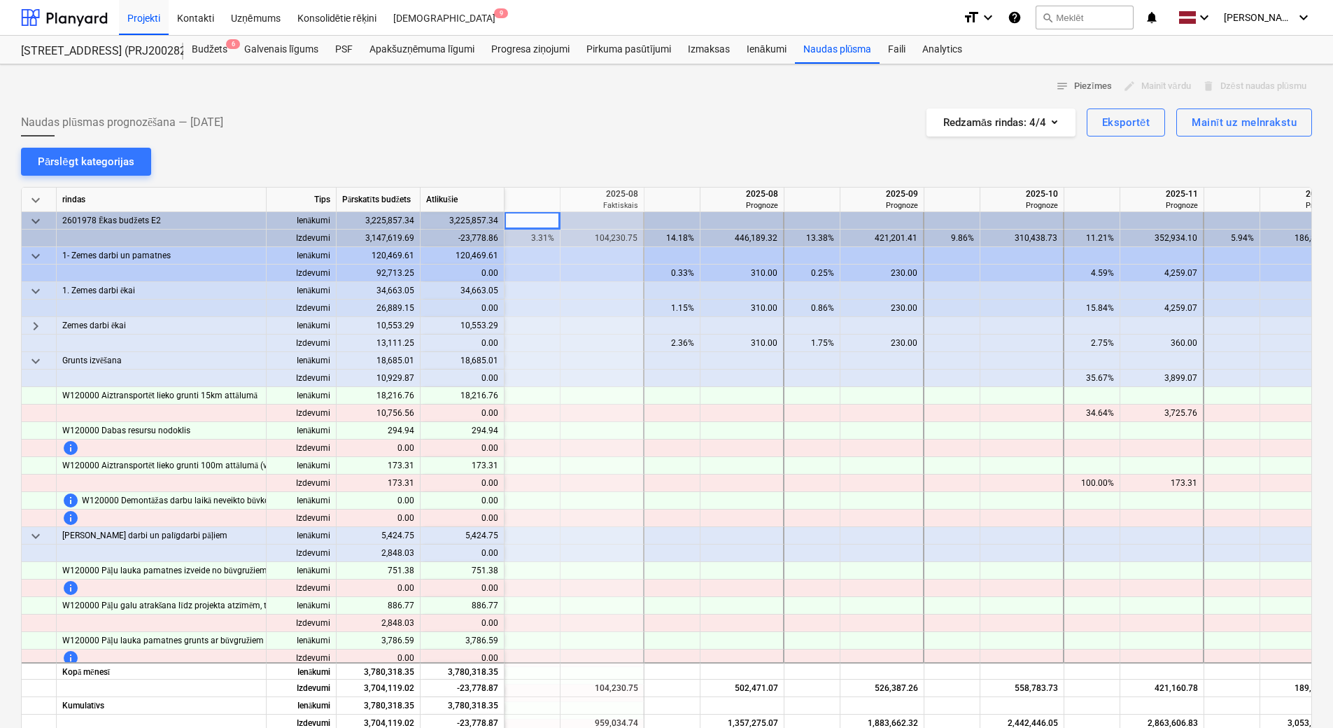
click at [34, 362] on span "keyboard_arrow_down" at bounding box center [35, 361] width 17 height 17
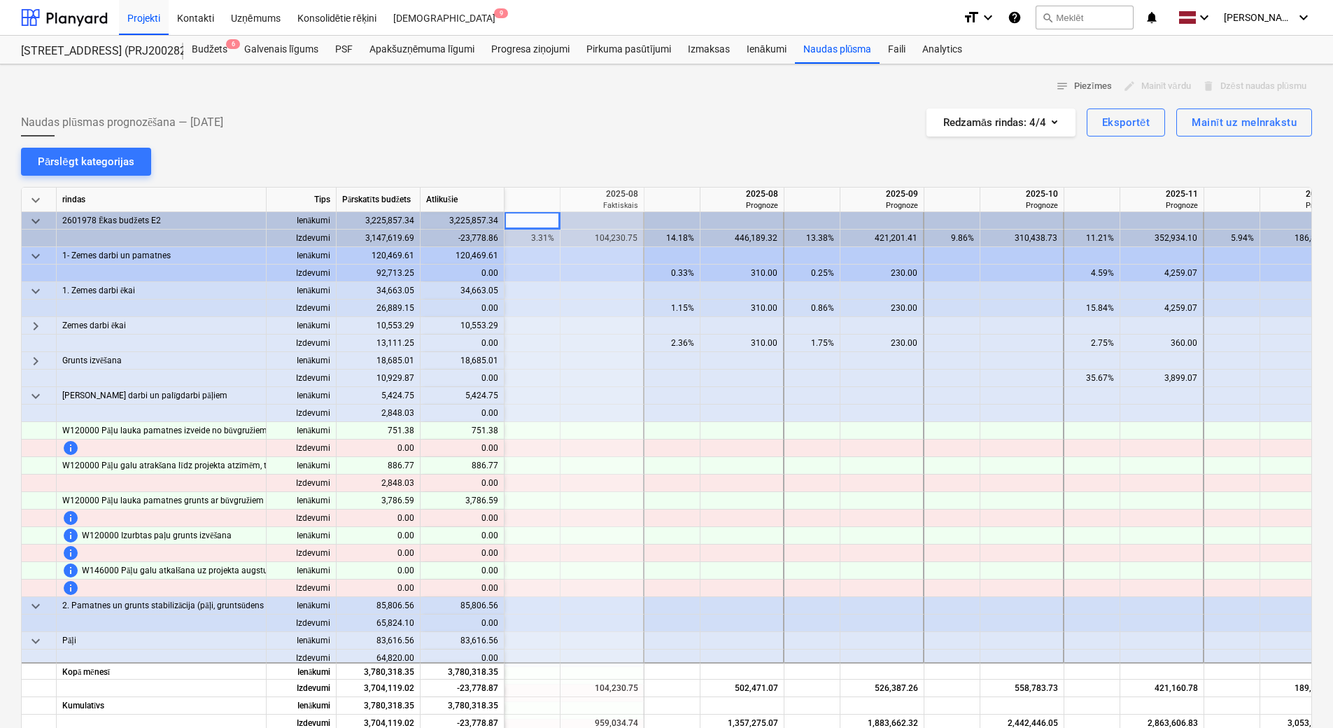
click at [32, 397] on span "keyboard_arrow_down" at bounding box center [35, 396] width 17 height 17
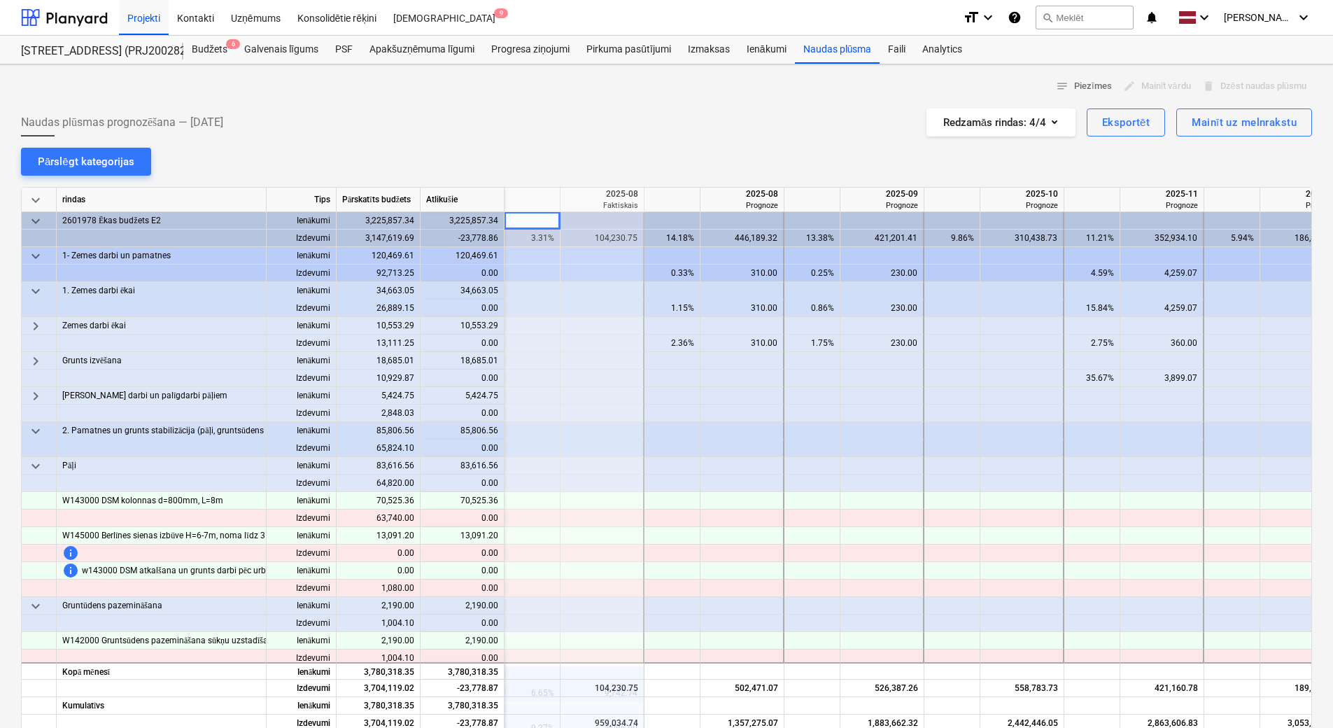
click at [37, 467] on span "keyboard_arrow_down" at bounding box center [35, 466] width 17 height 17
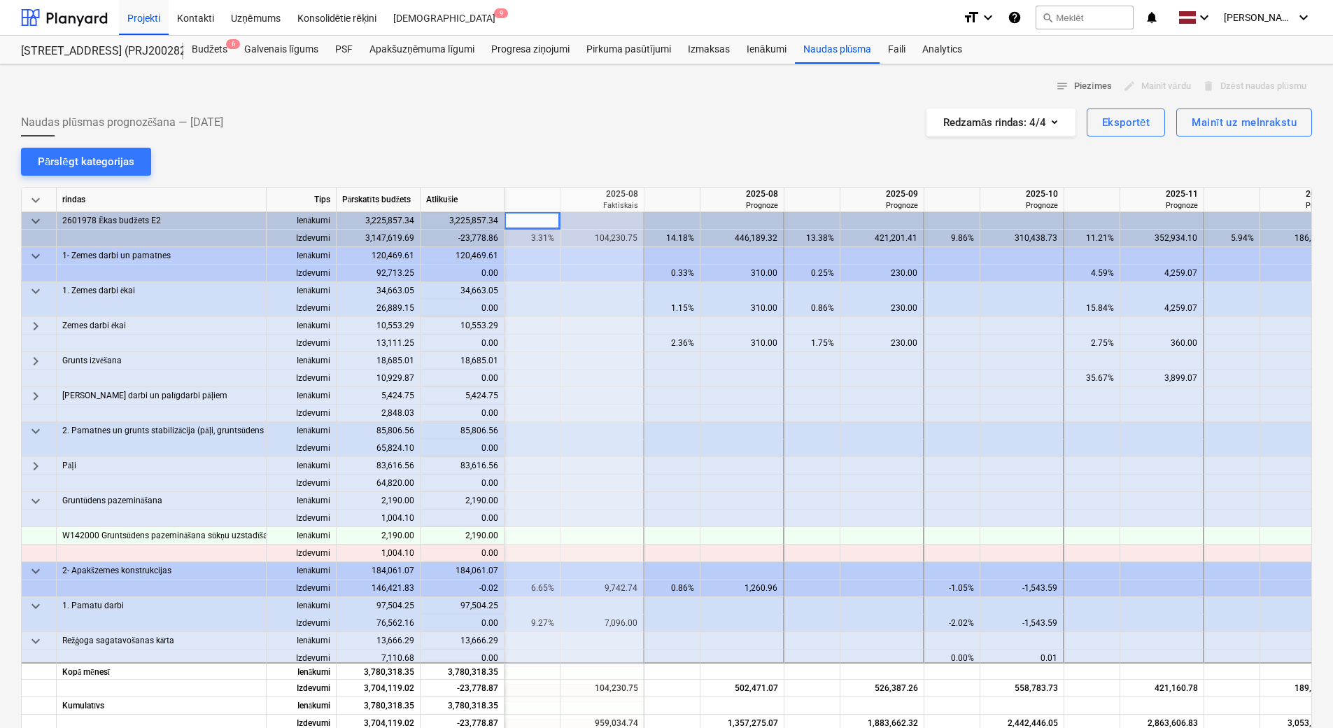
click at [38, 495] on span "keyboard_arrow_down" at bounding box center [35, 501] width 17 height 17
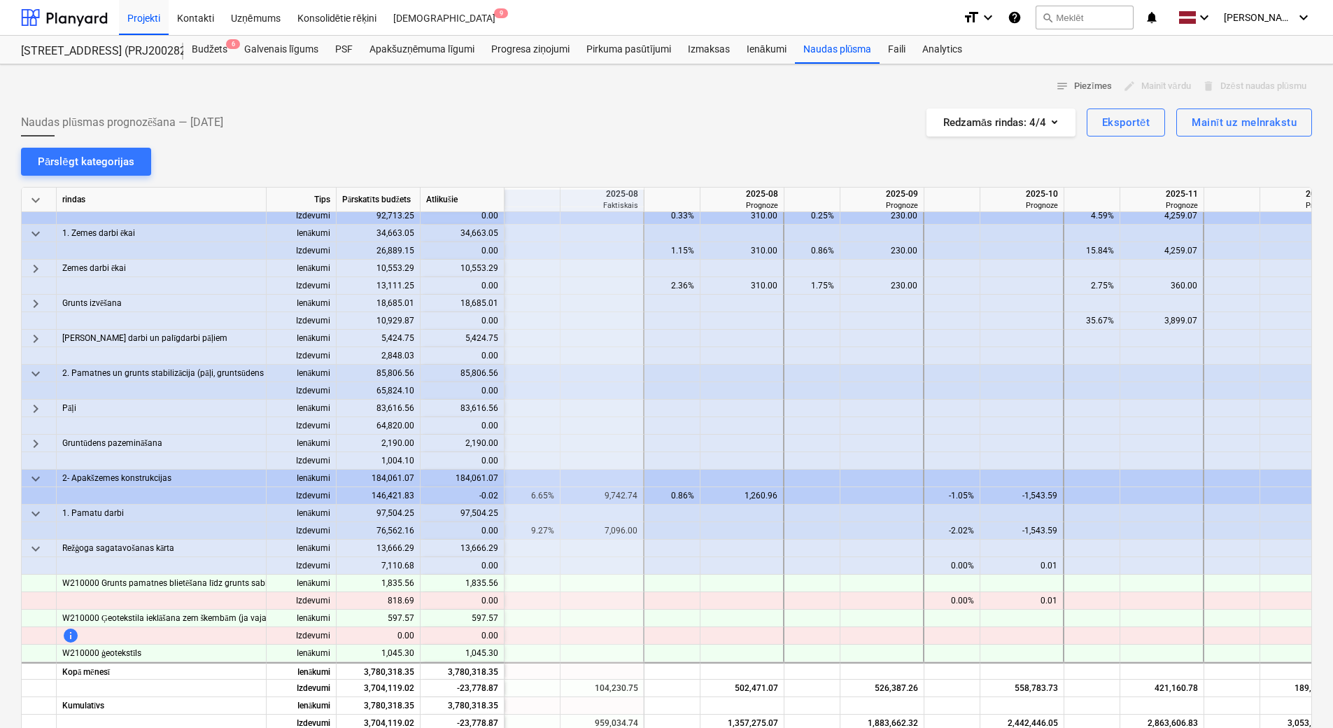
scroll to position [140, 700]
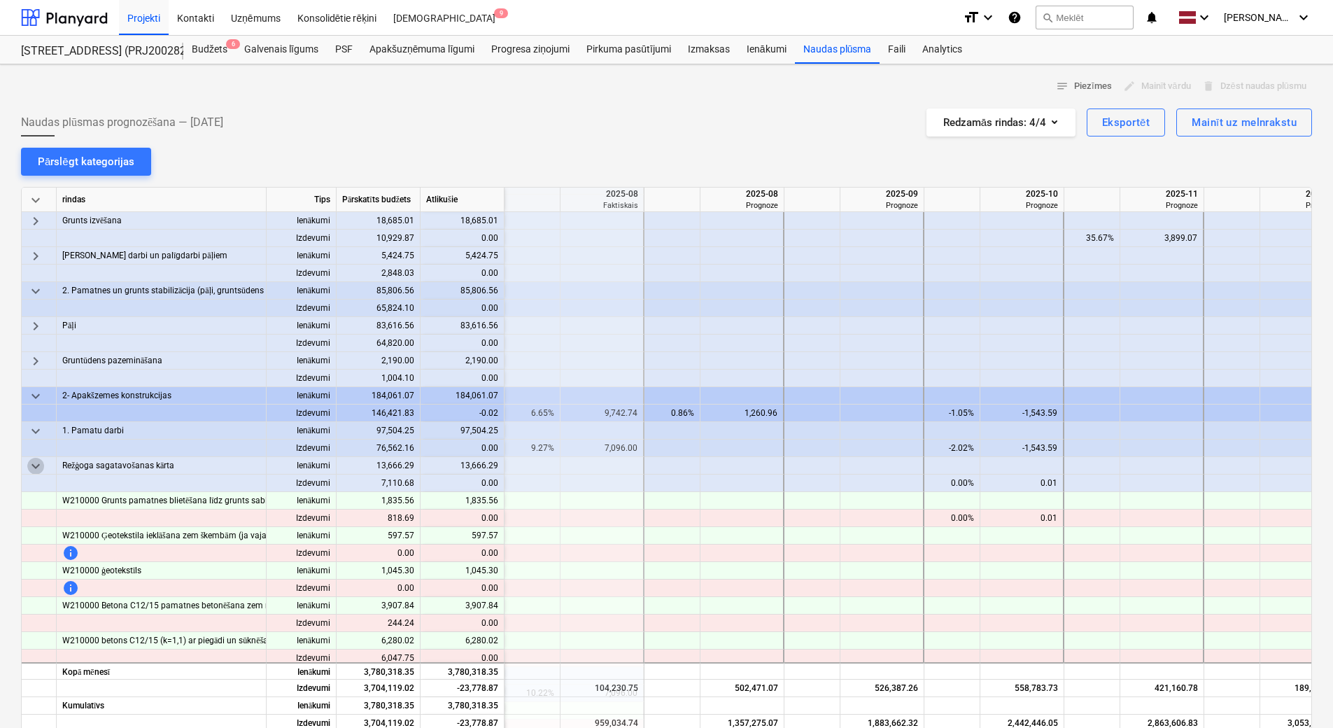
click at [34, 469] on span "keyboard_arrow_down" at bounding box center [35, 466] width 17 height 17
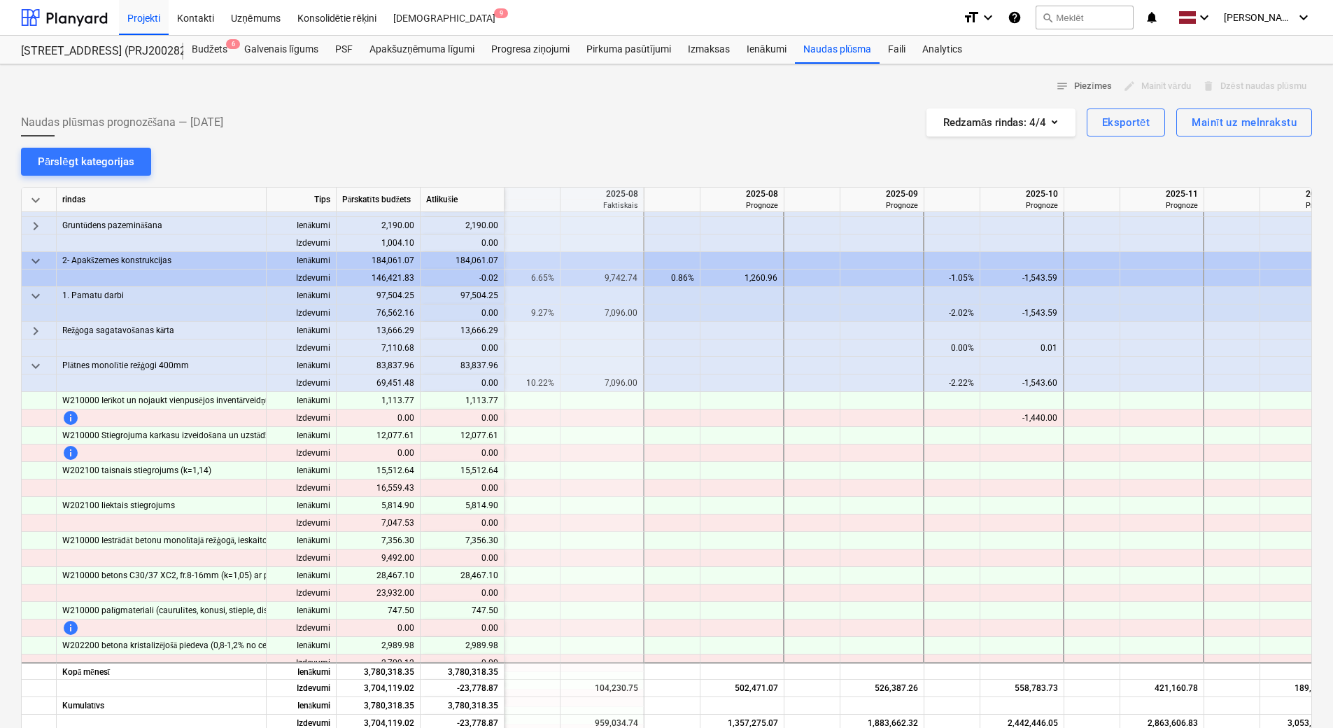
scroll to position [280, 700]
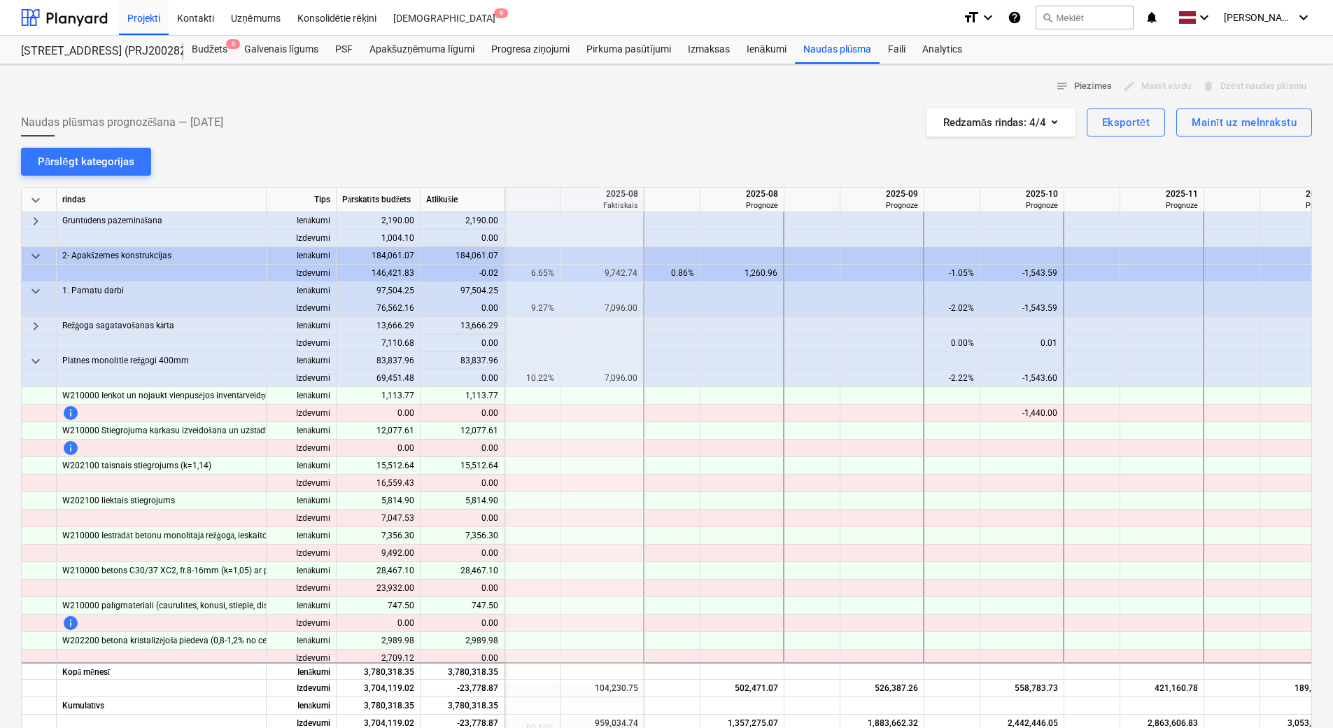
click at [34, 361] on span "keyboard_arrow_down" at bounding box center [35, 361] width 17 height 17
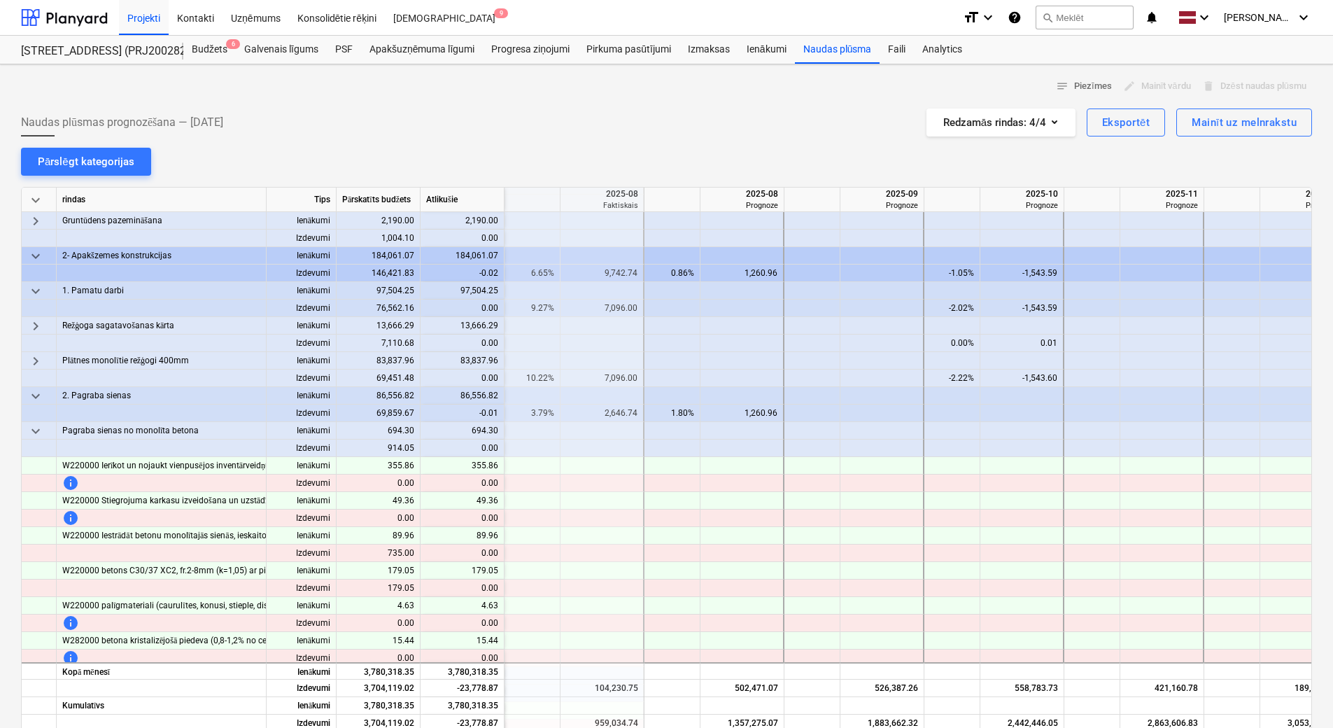
click at [38, 435] on span "keyboard_arrow_down" at bounding box center [35, 431] width 17 height 17
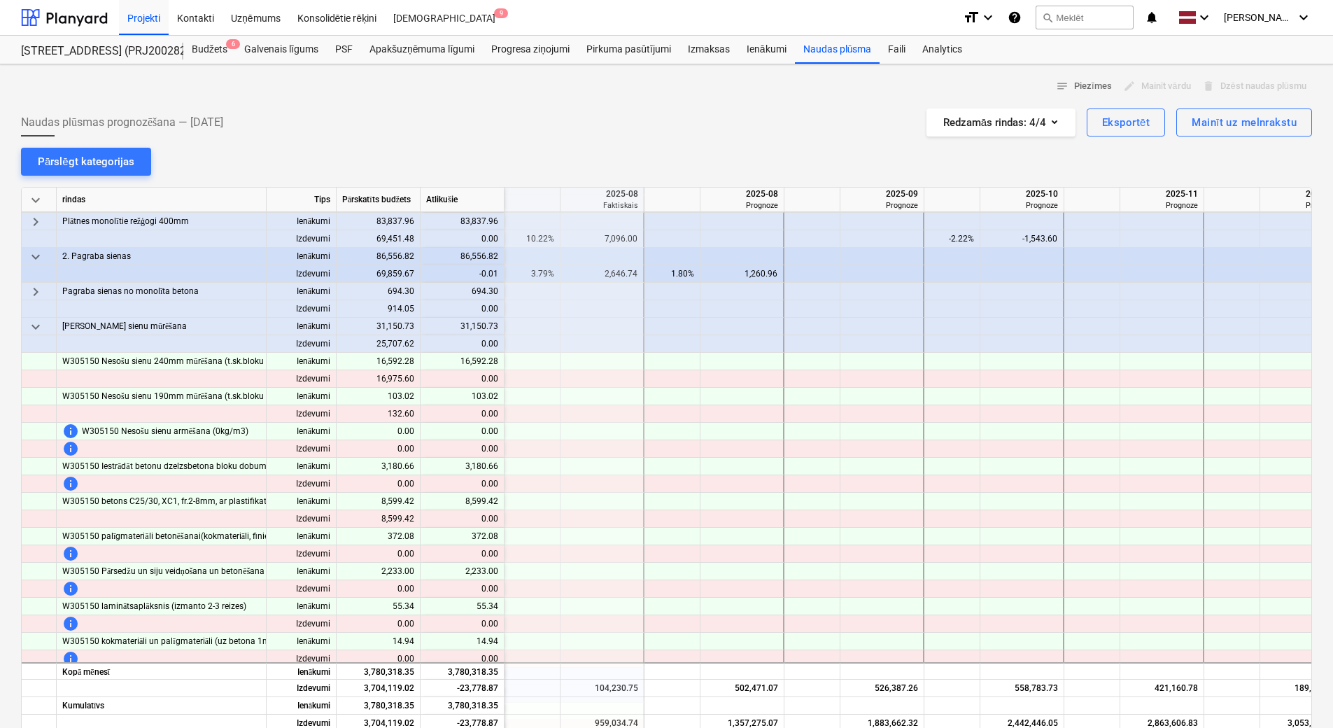
scroll to position [420, 700]
click at [37, 329] on span "keyboard_arrow_down" at bounding box center [35, 326] width 17 height 17
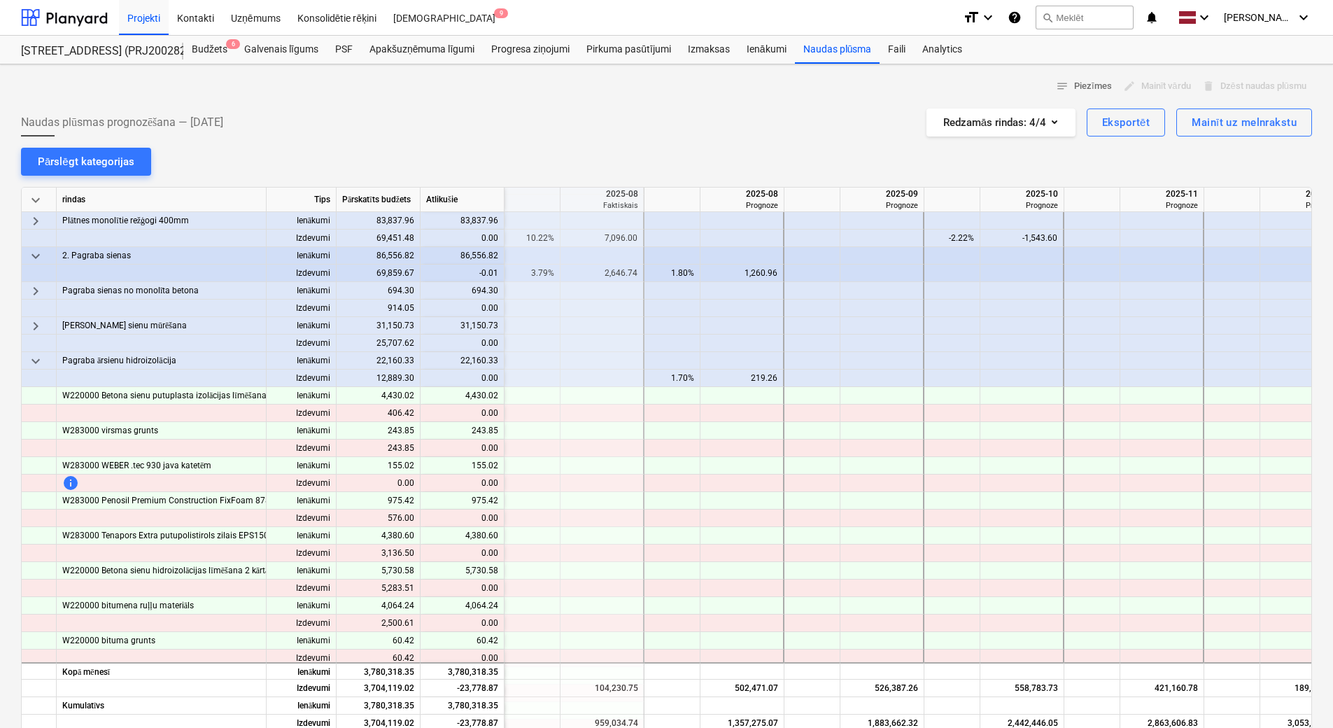
click at [37, 357] on span "keyboard_arrow_down" at bounding box center [35, 361] width 17 height 17
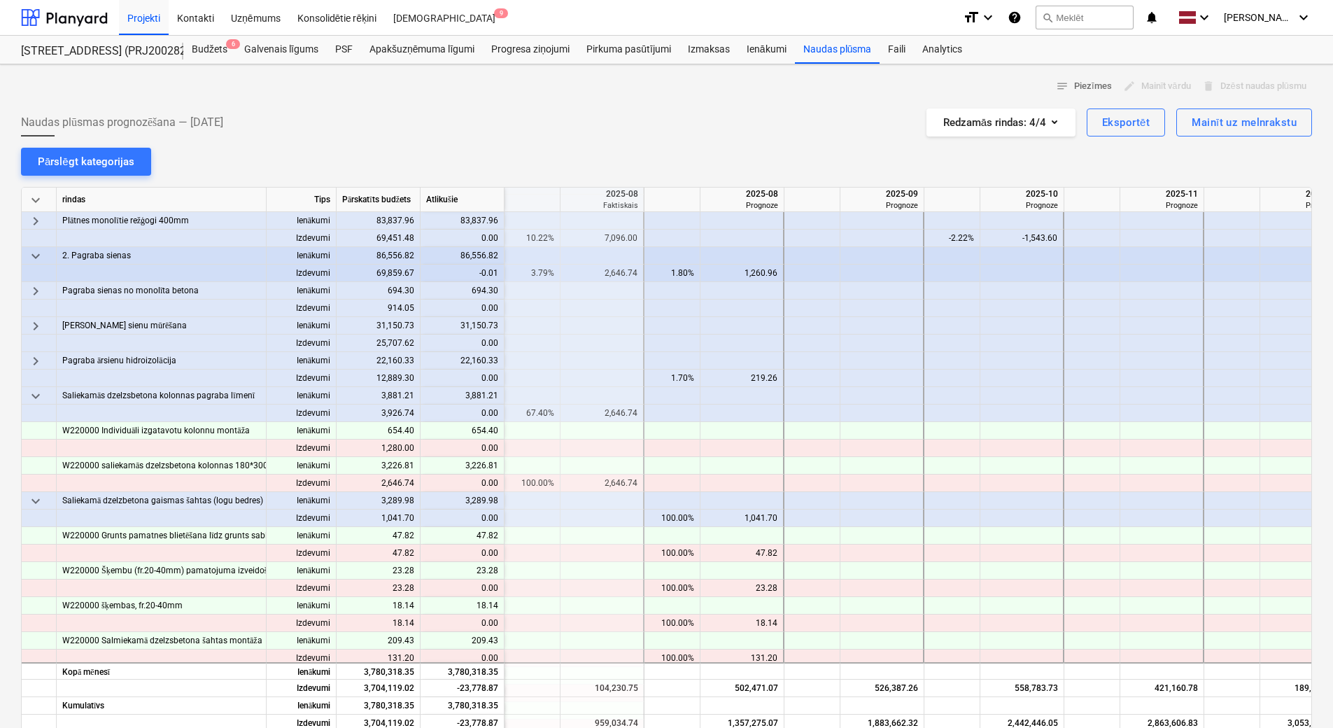
click at [36, 395] on span "keyboard_arrow_down" at bounding box center [35, 396] width 17 height 17
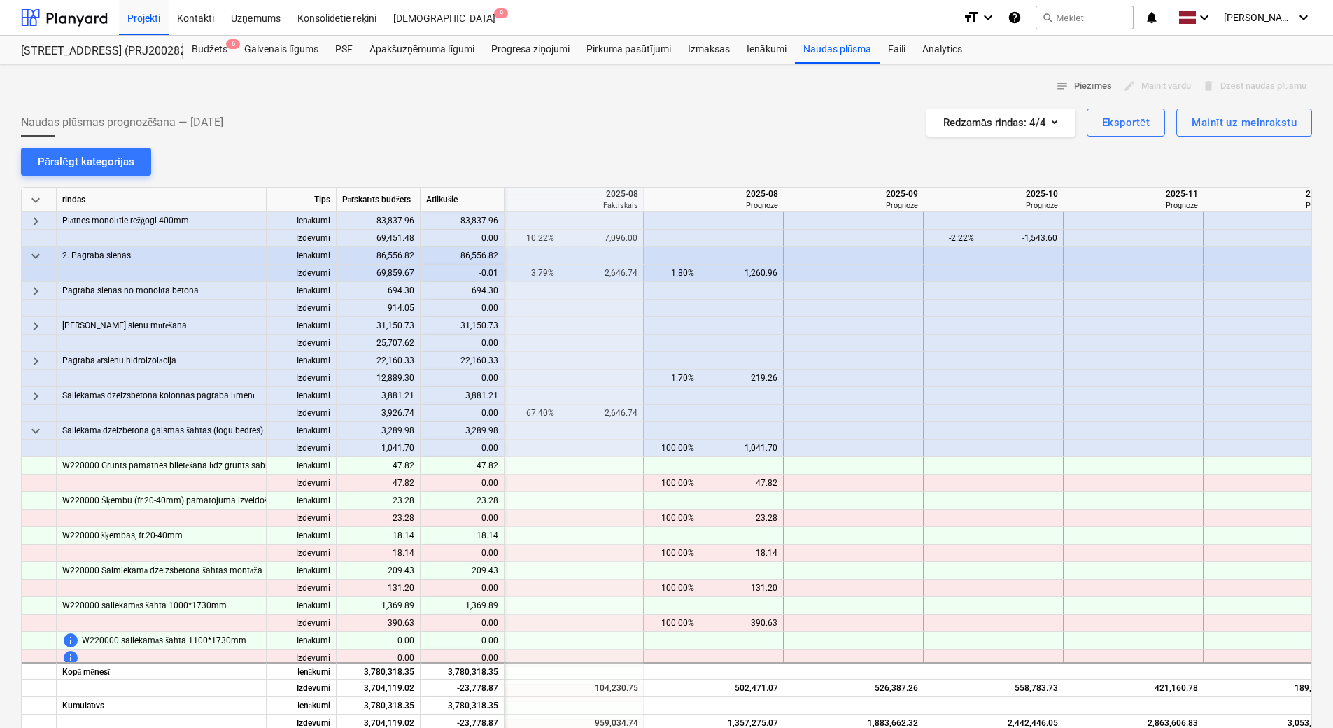
click at [35, 427] on span "keyboard_arrow_down" at bounding box center [35, 431] width 17 height 17
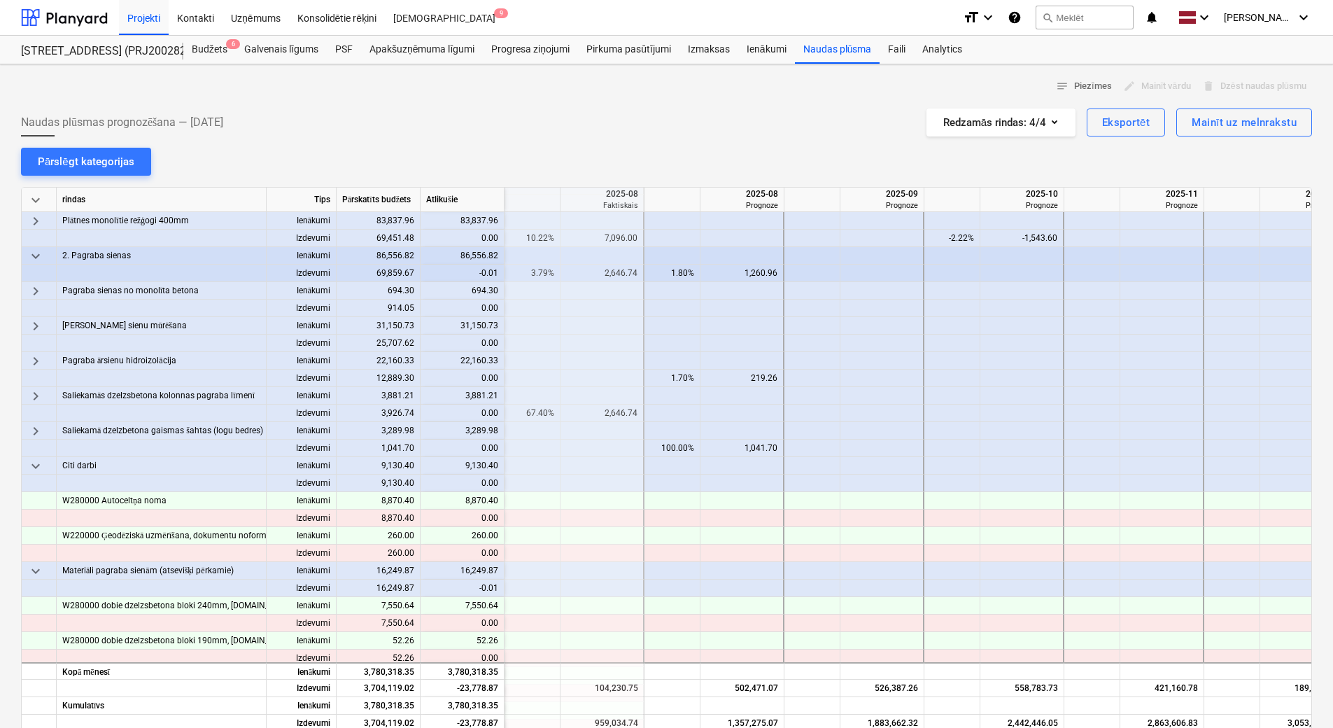
click at [34, 464] on span "keyboard_arrow_down" at bounding box center [35, 466] width 17 height 17
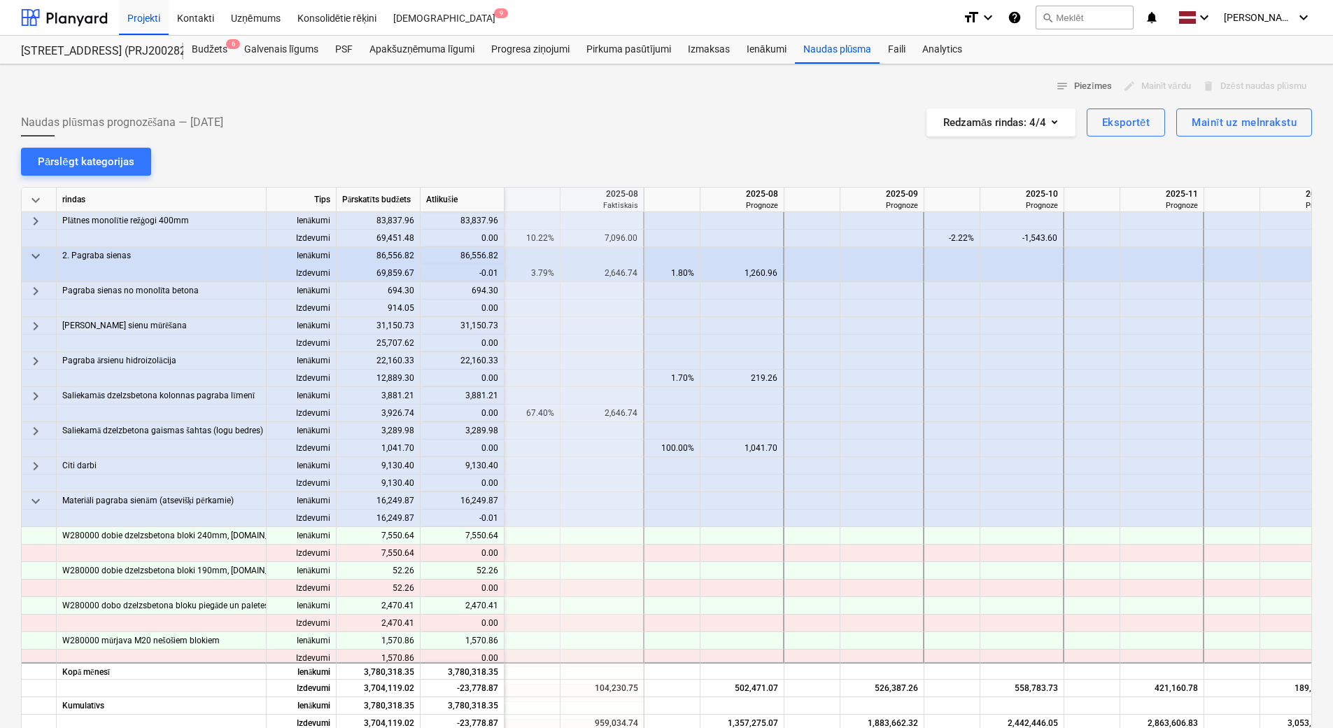
click at [38, 506] on span "keyboard_arrow_down" at bounding box center [35, 501] width 17 height 17
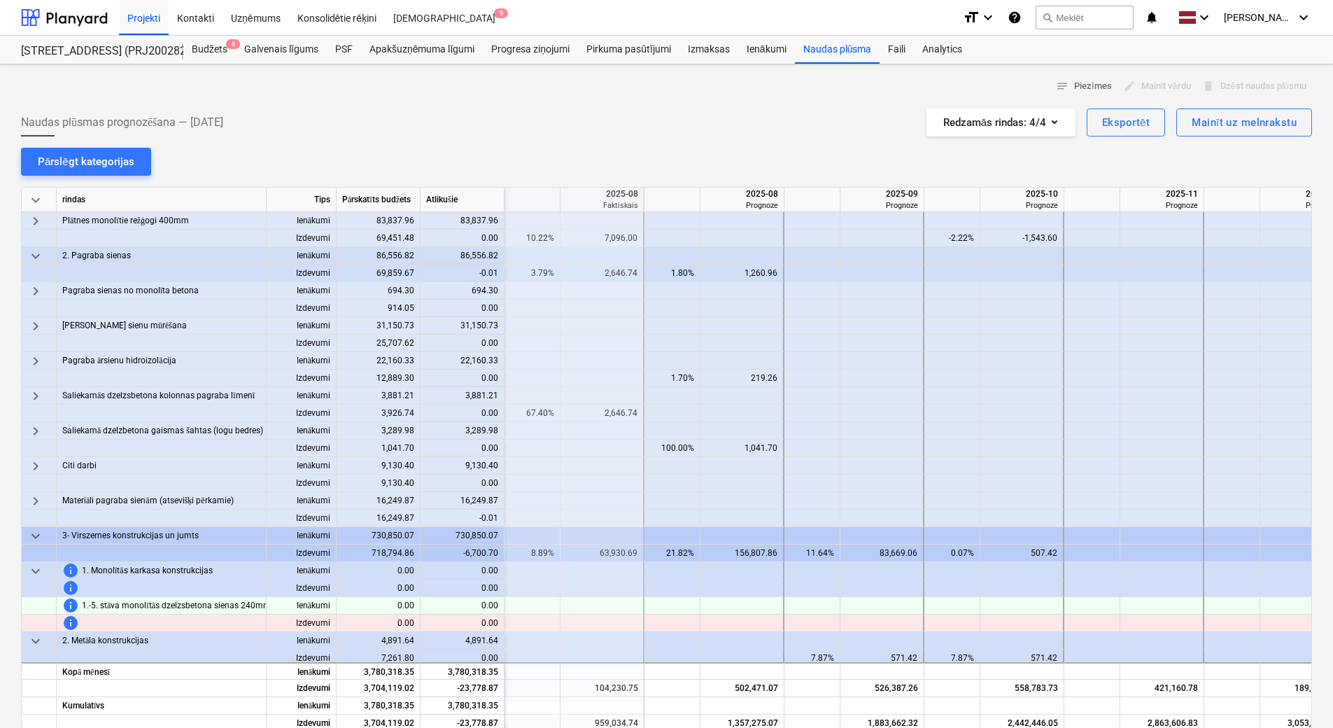
click at [36, 565] on span "keyboard_arrow_down" at bounding box center [35, 571] width 17 height 17
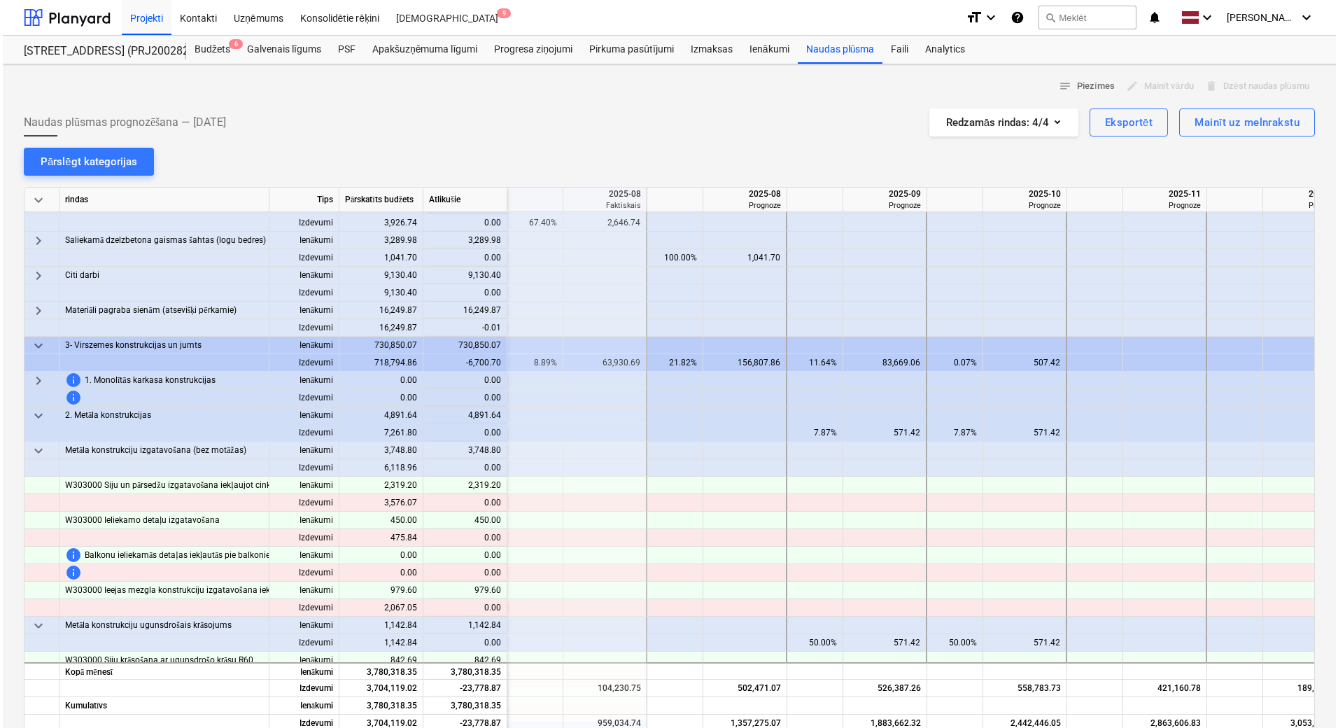
scroll to position [630, 700]
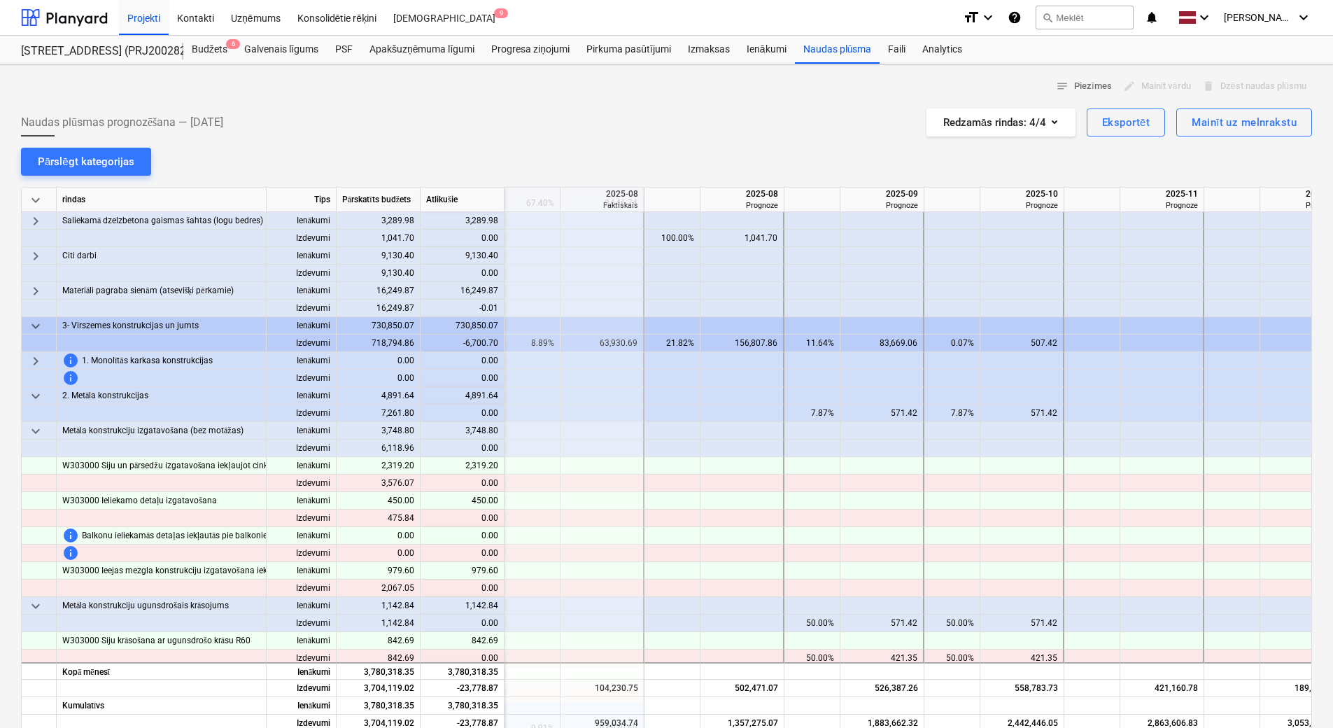
click at [36, 430] on span "keyboard_arrow_down" at bounding box center [35, 431] width 17 height 17
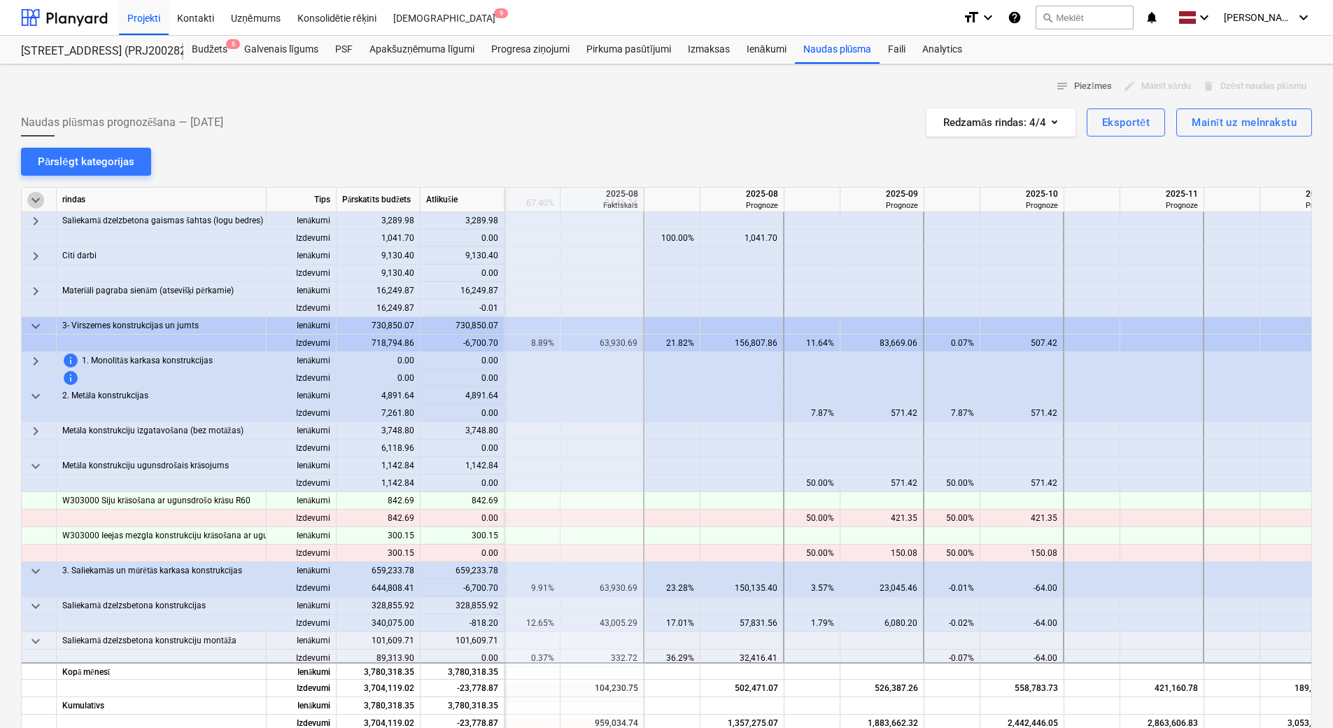
click at [42, 197] on span "keyboard_arrow_down" at bounding box center [35, 200] width 17 height 17
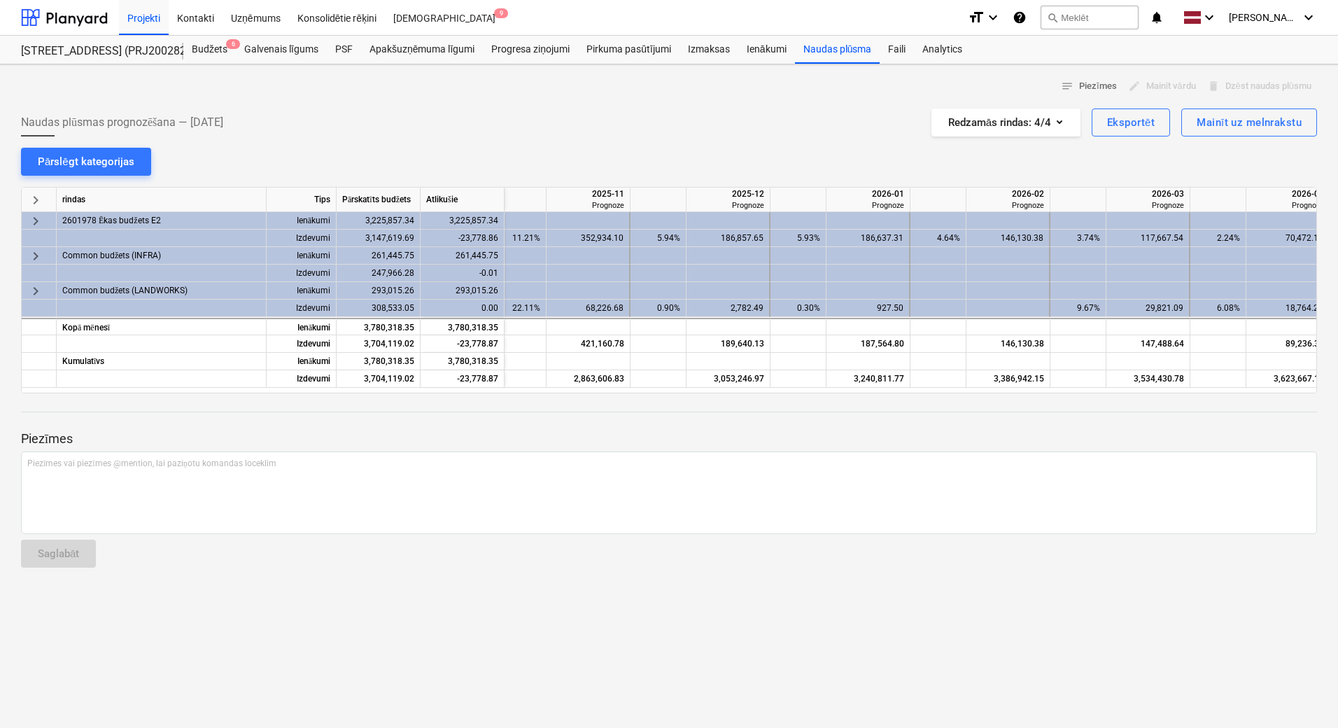
scroll to position [0, 1279]
drag, startPoint x: 1234, startPoint y: 386, endPoint x: 1286, endPoint y: 383, distance: 51.9
click at [0, 0] on div "Izdevumi 3,704,119.02 -23,778.87 2,442,446.05 2,863,606.83 3,053,246.97 3,240,8…" at bounding box center [0, 0] width 0 height 0
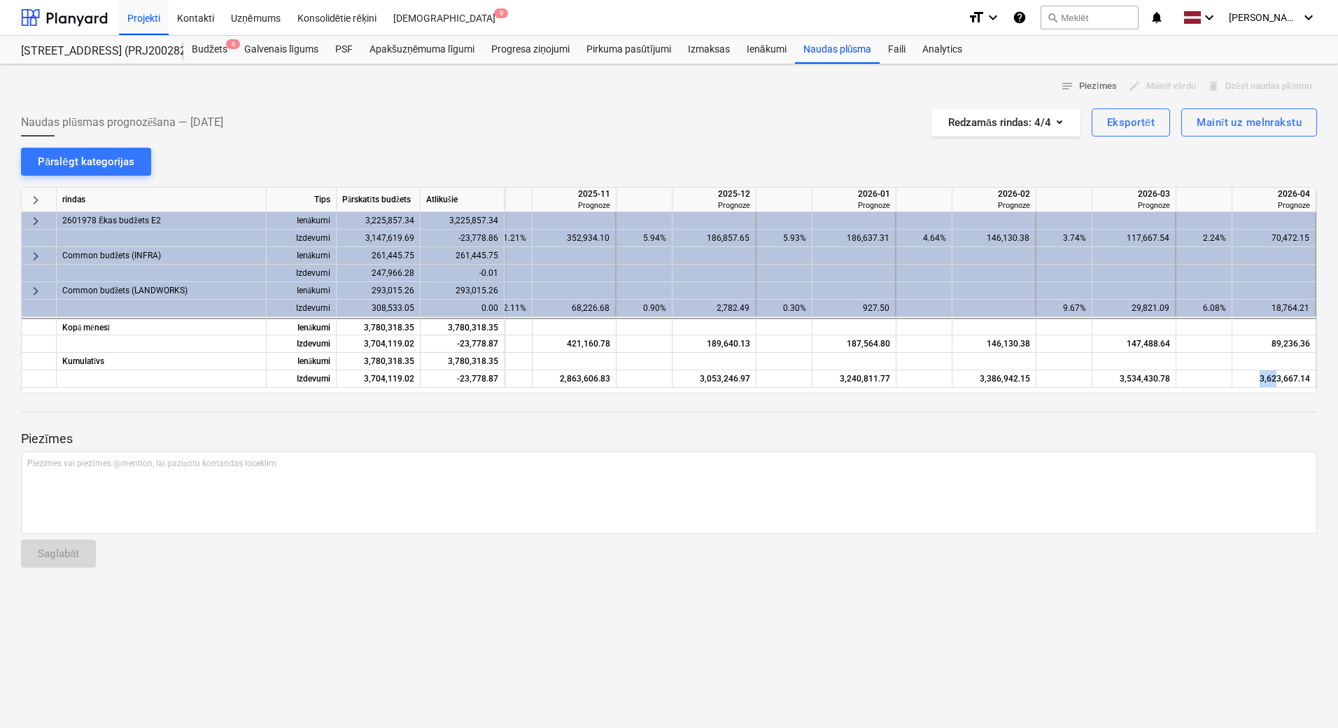
click at [686, 630] on div "notes Piezīmes edit Mainīt vārdu delete Dzēst naudas plūsmu Naudas plūsmas prog…" at bounding box center [669, 395] width 1338 height 663
